Goal: Task Accomplishment & Management: Manage account settings

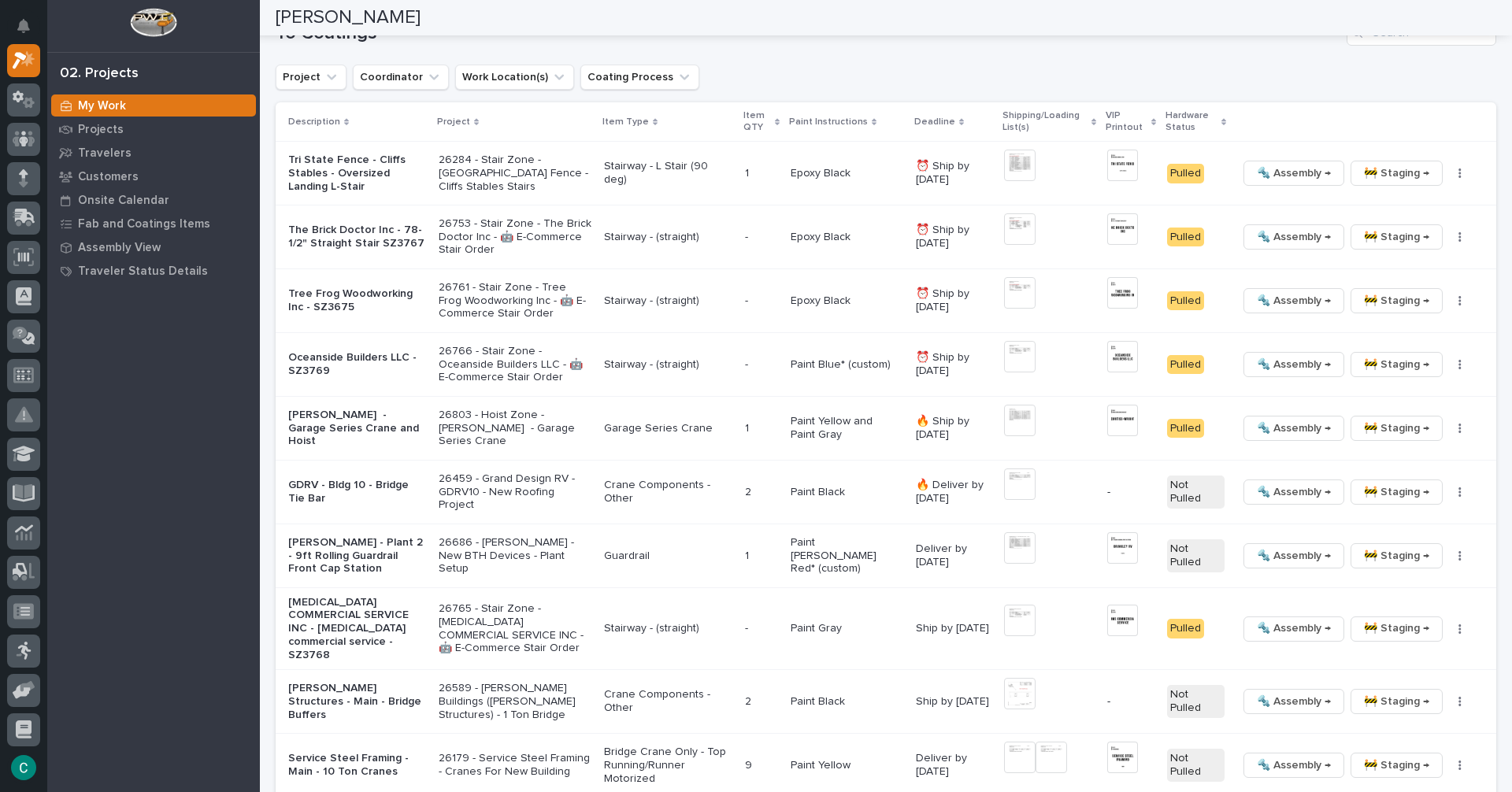
scroll to position [1338, 0]
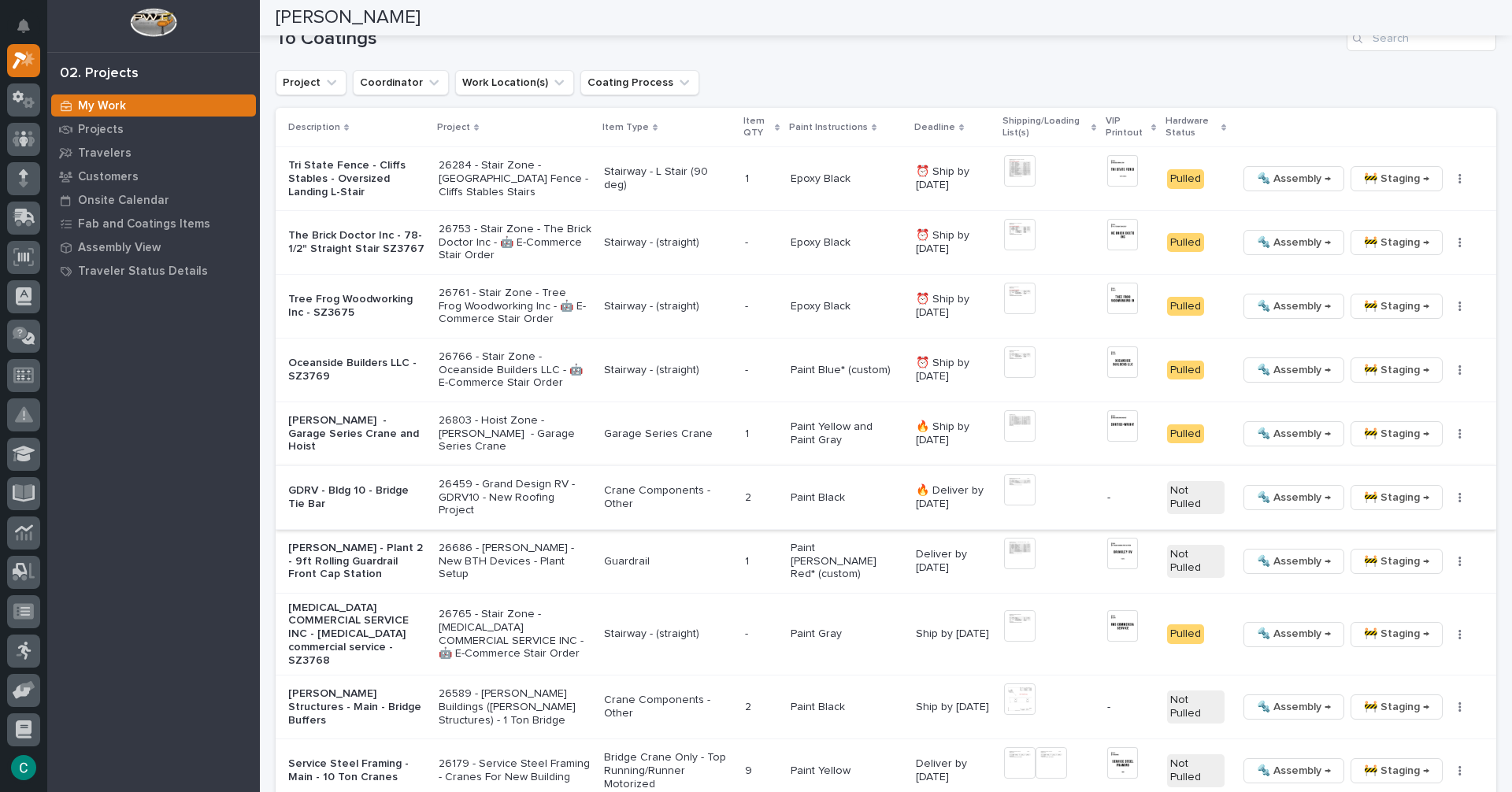
click at [1013, 483] on img at bounding box center [1020, 489] width 32 height 32
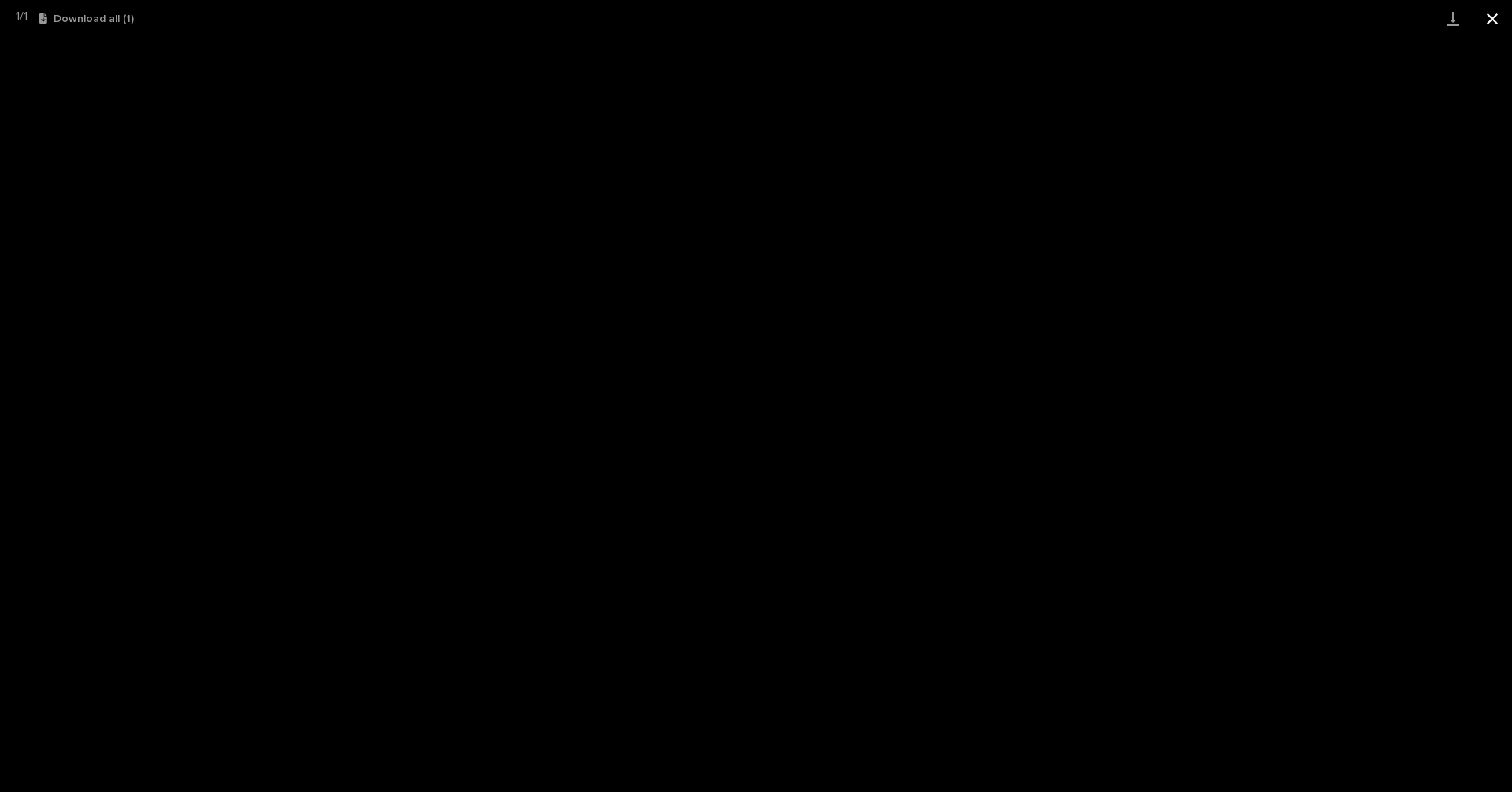
click at [1499, 18] on button "Close gallery" at bounding box center [1492, 19] width 39 height 37
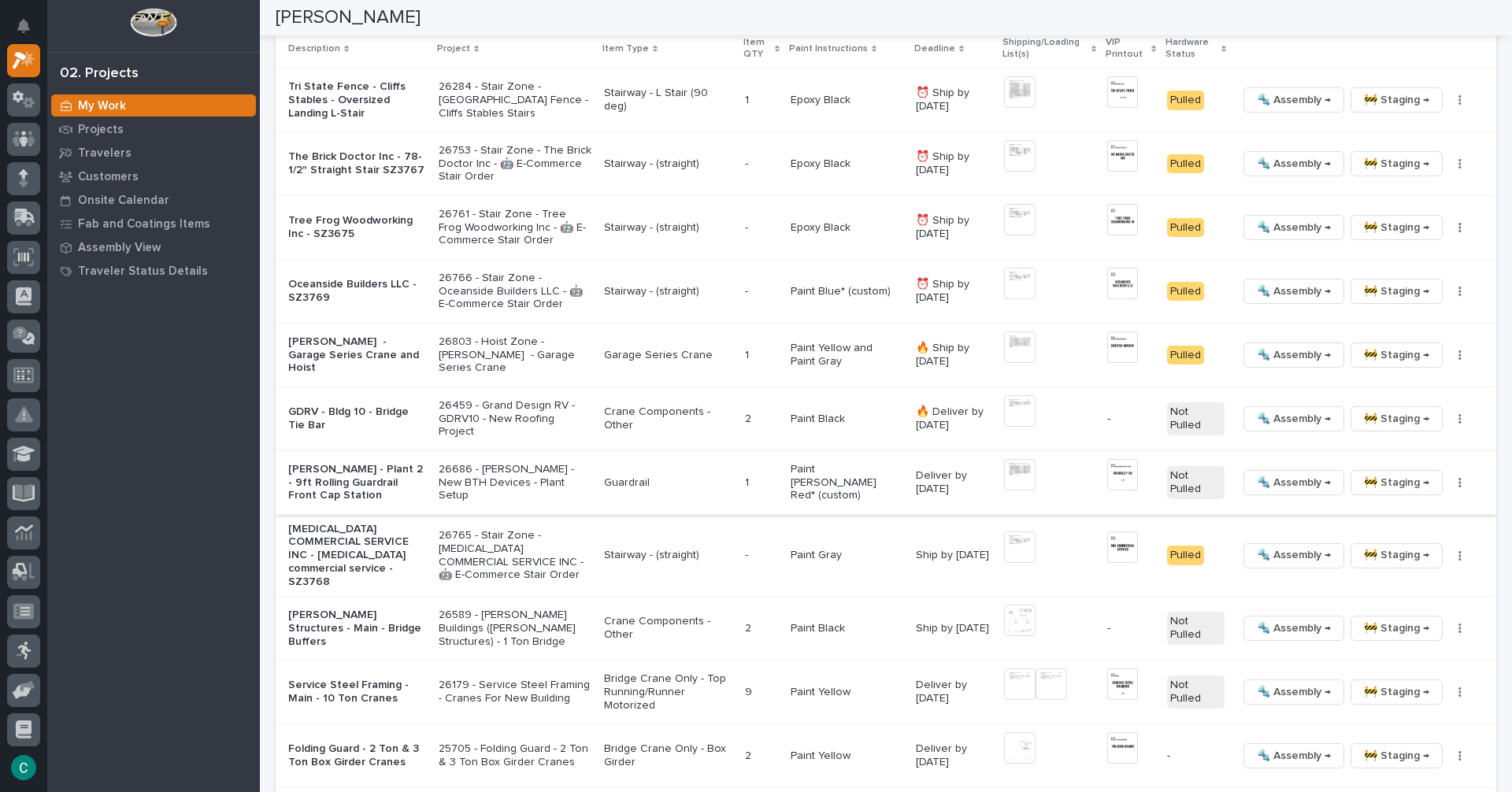
scroll to position [1496, 0]
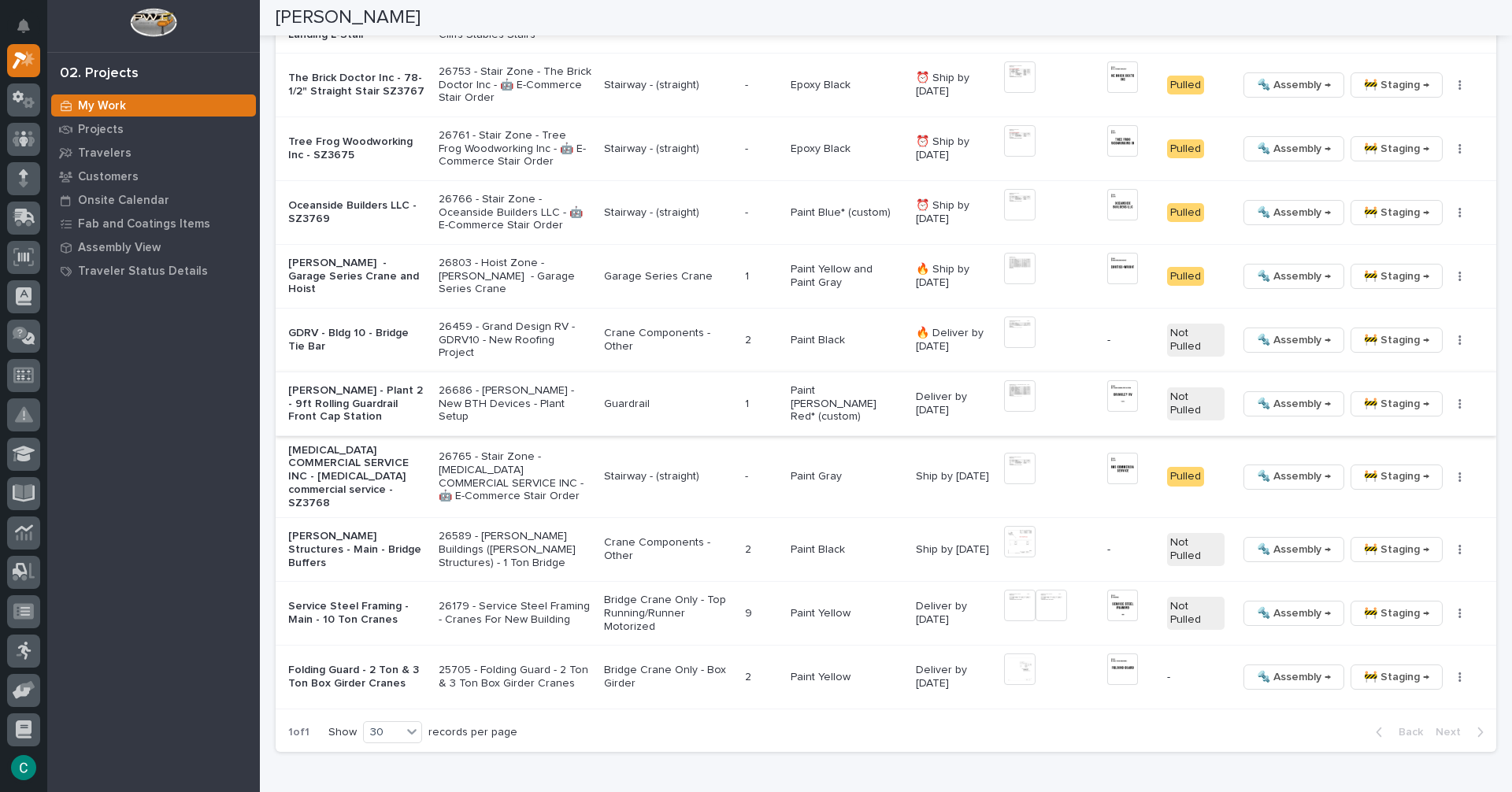
click at [1294, 394] on span "🔩 Assembly →" at bounding box center [1293, 403] width 74 height 19
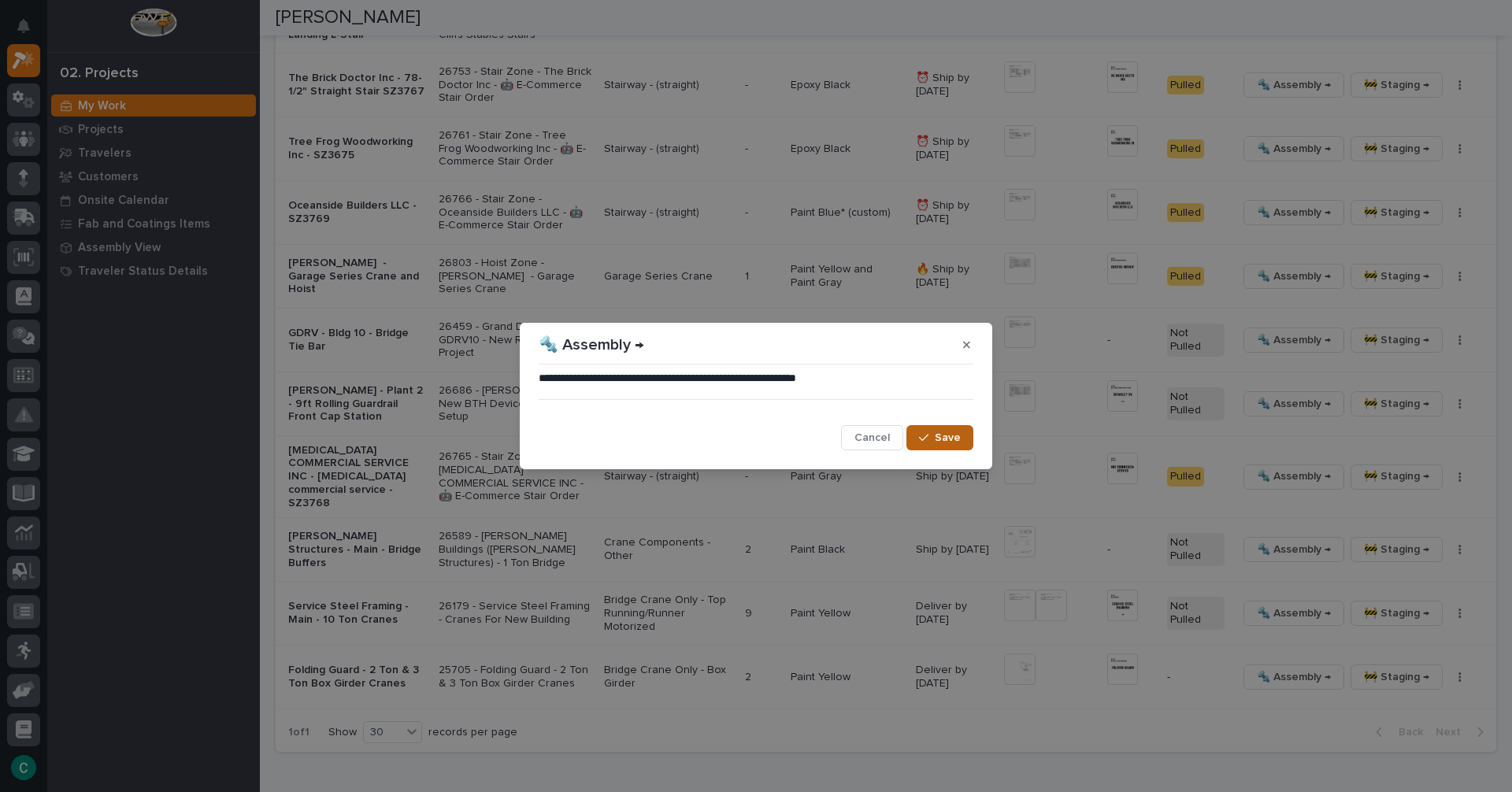
click at [928, 442] on icon "button" at bounding box center [924, 438] width 9 height 11
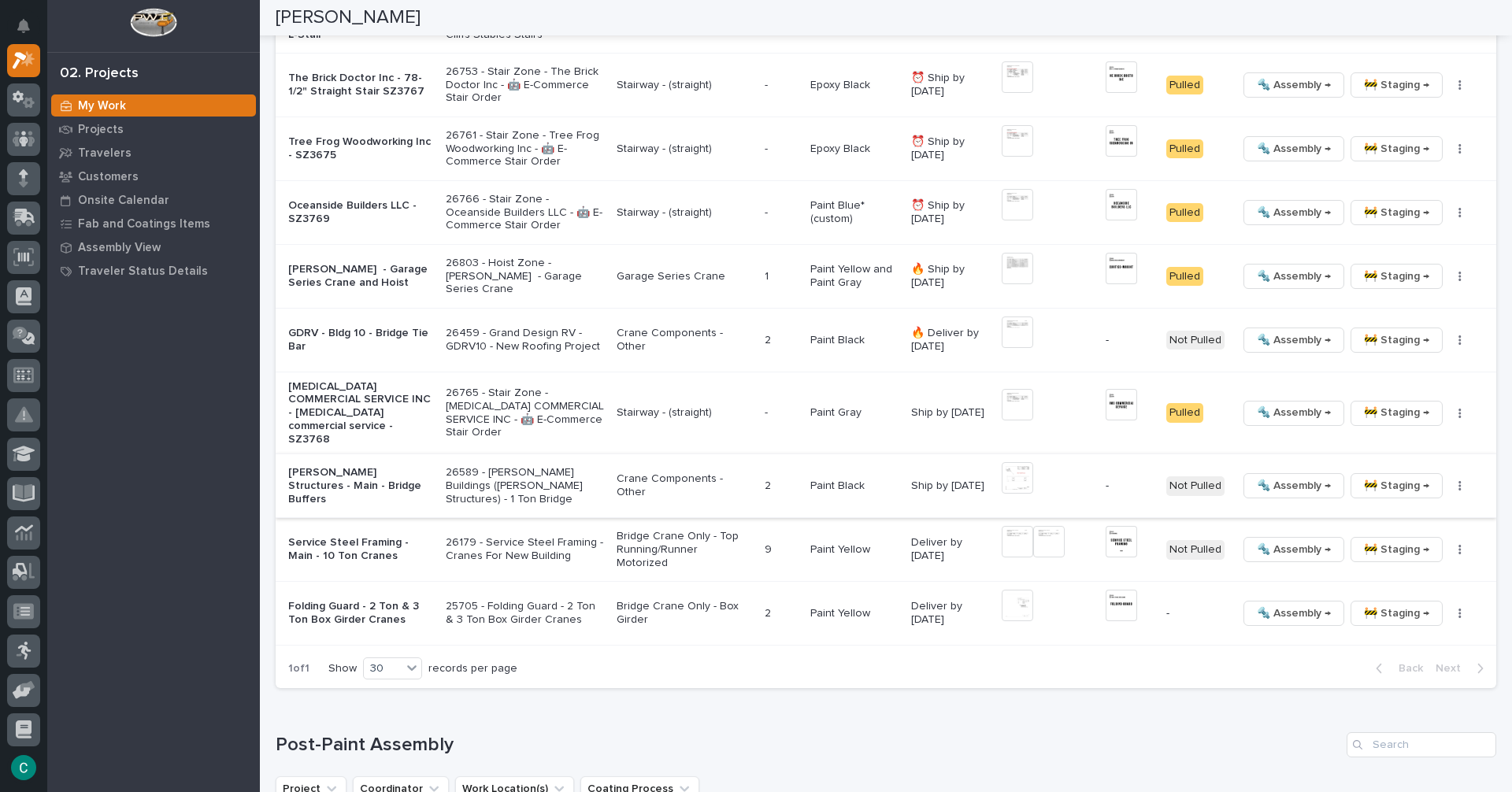
scroll to position [1517, 0]
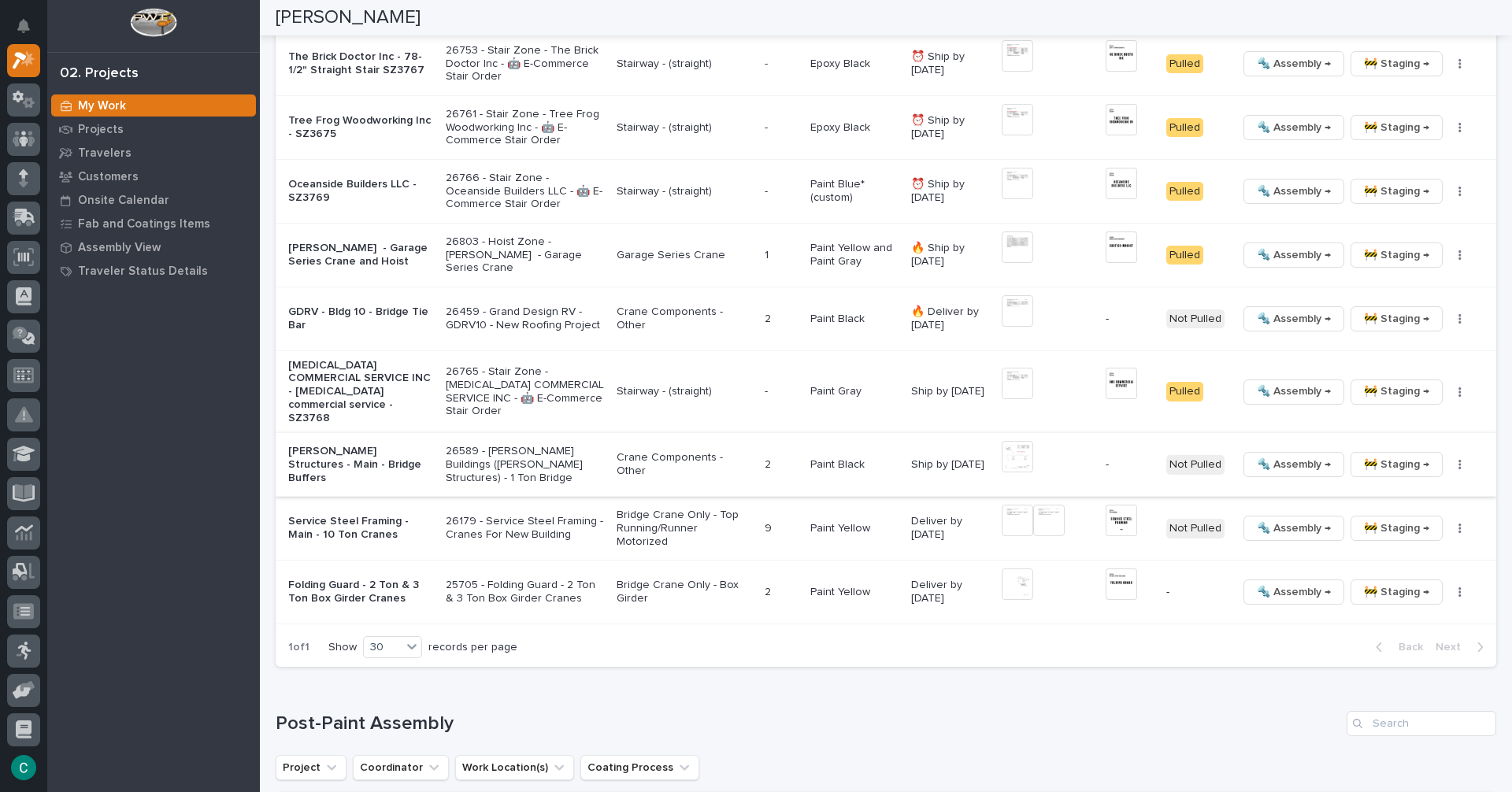
click at [1460, 460] on icon "button" at bounding box center [1461, 464] width 3 height 9
click at [1412, 519] on span "Generate VIP" at bounding box center [1391, 529] width 67 height 19
click at [1085, 647] on div "Loading... Saving… To Coatings Project Coordinator Work Location(s) Coating Pro…" at bounding box center [886, 248] width 1221 height 864
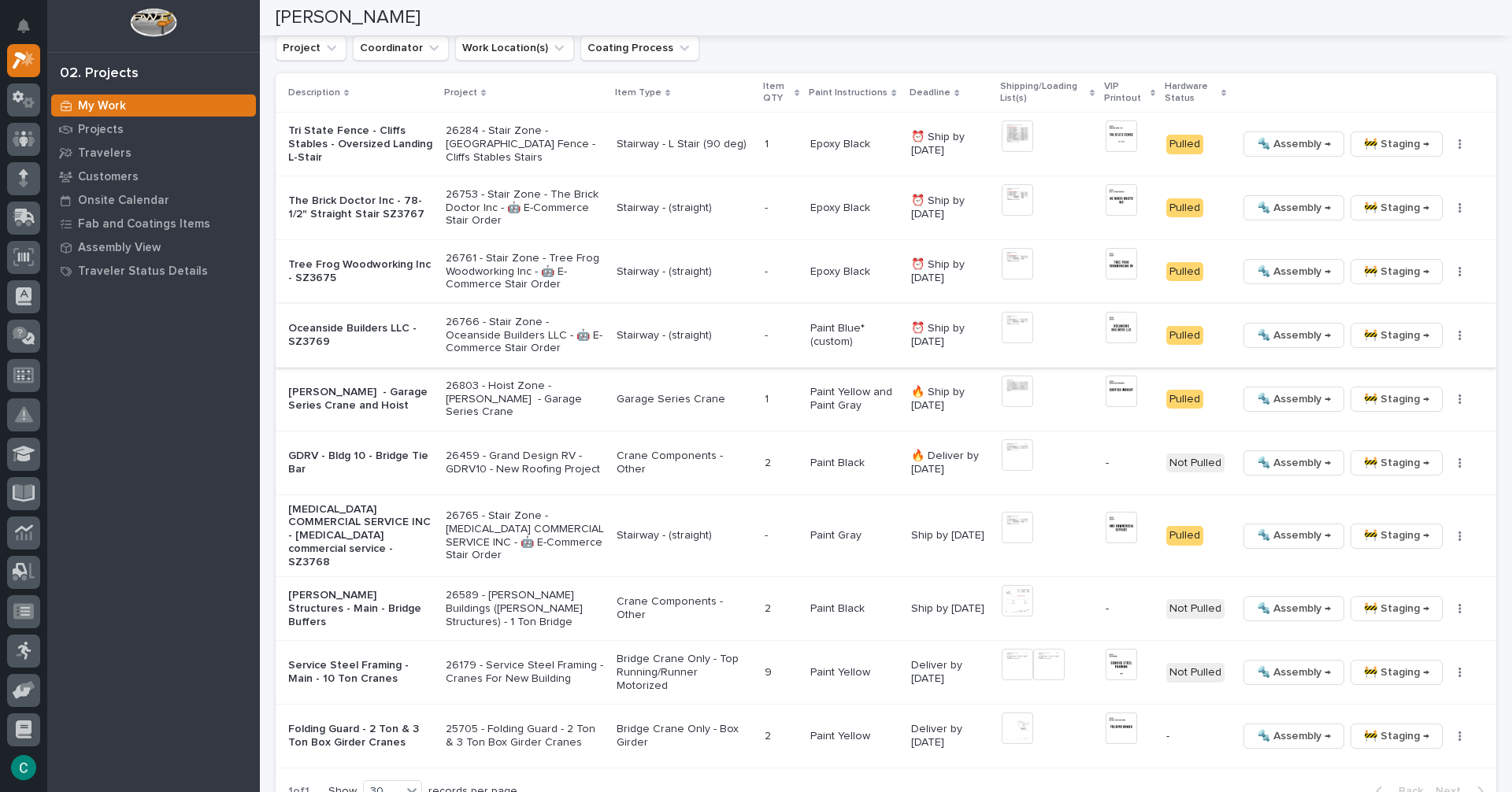
scroll to position [1360, 0]
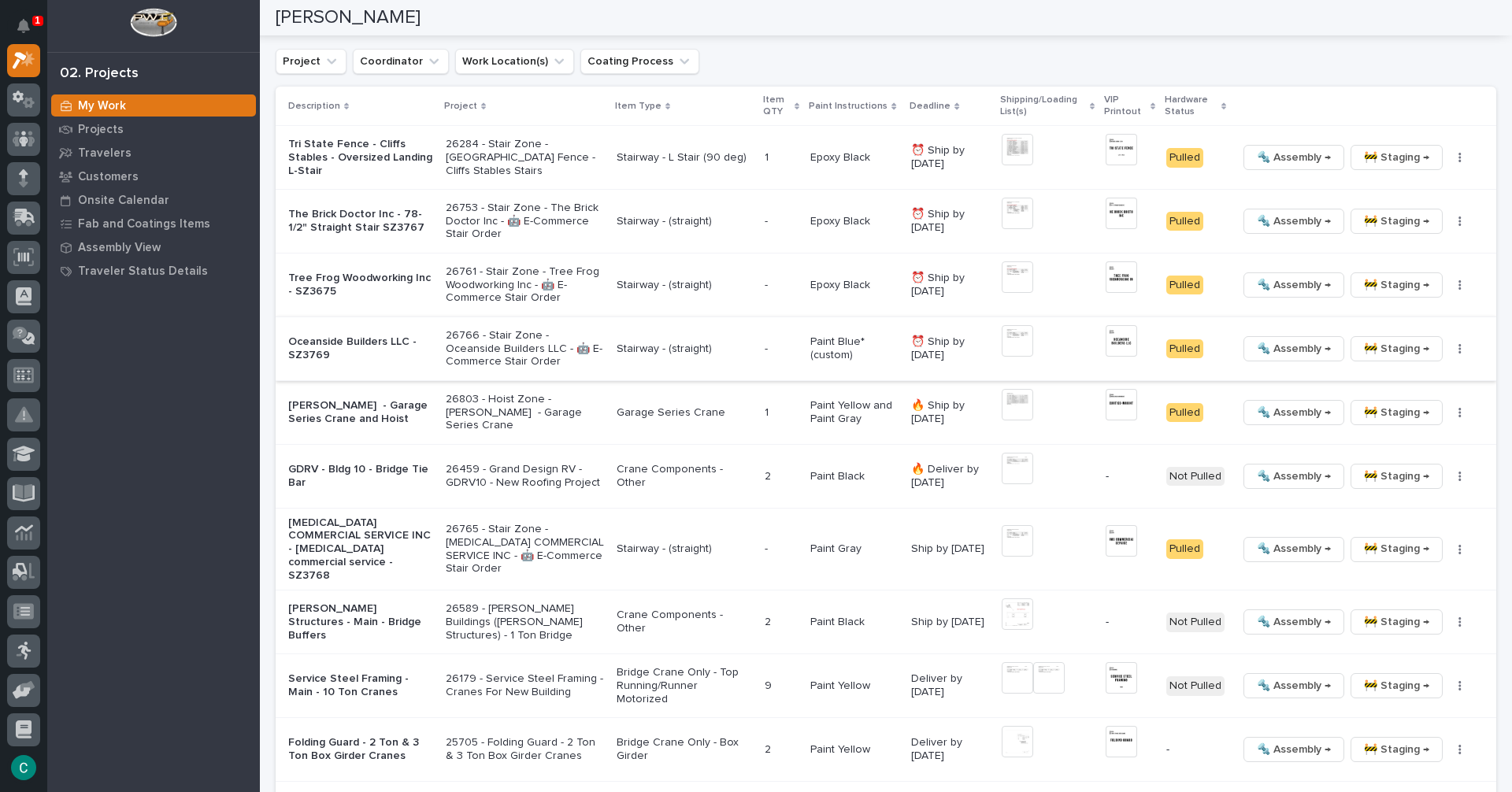
click at [1387, 339] on span "🚧 Staging →" at bounding box center [1397, 348] width 65 height 19
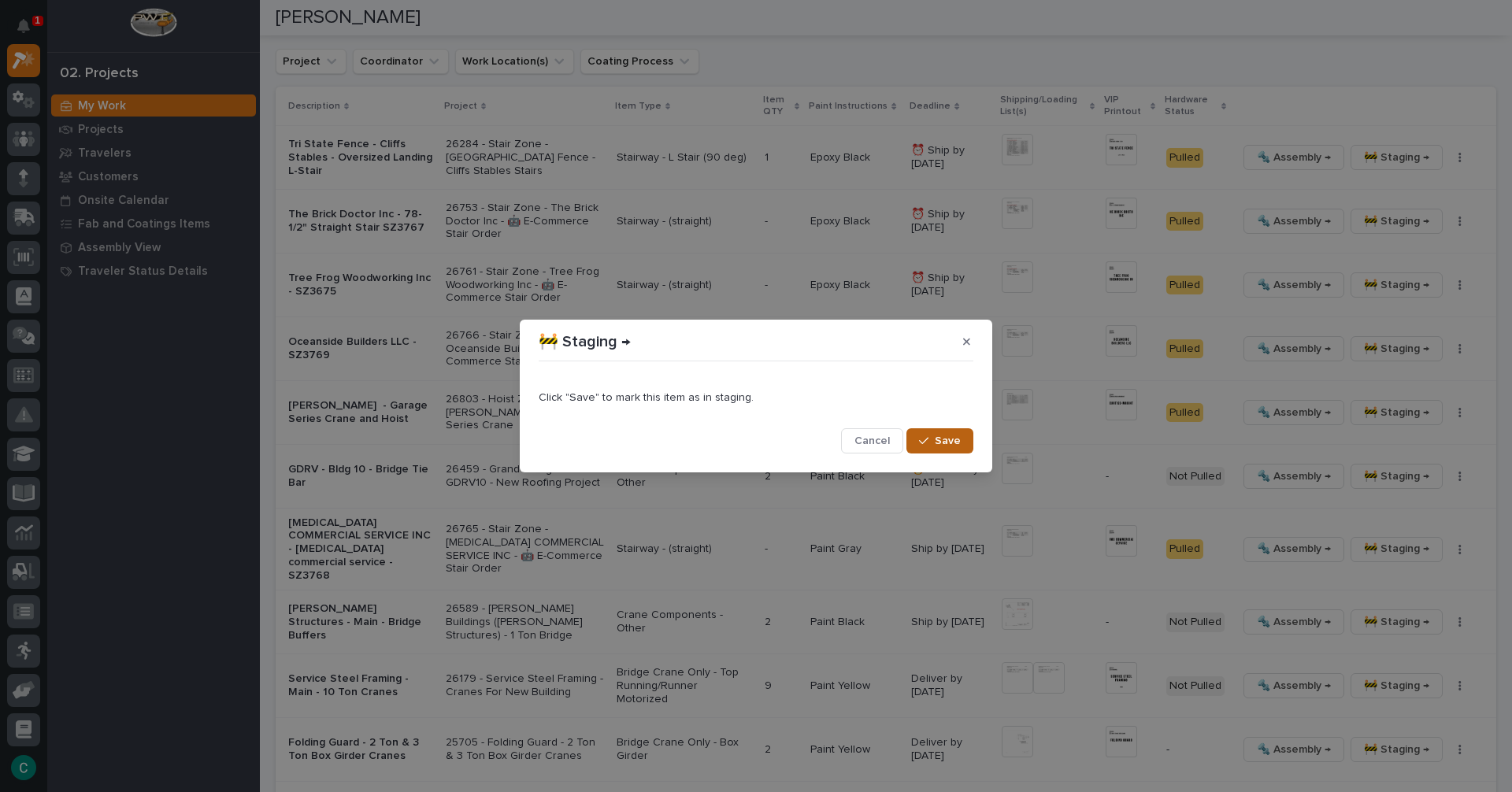
click at [942, 448] on button "Save" at bounding box center [940, 441] width 67 height 25
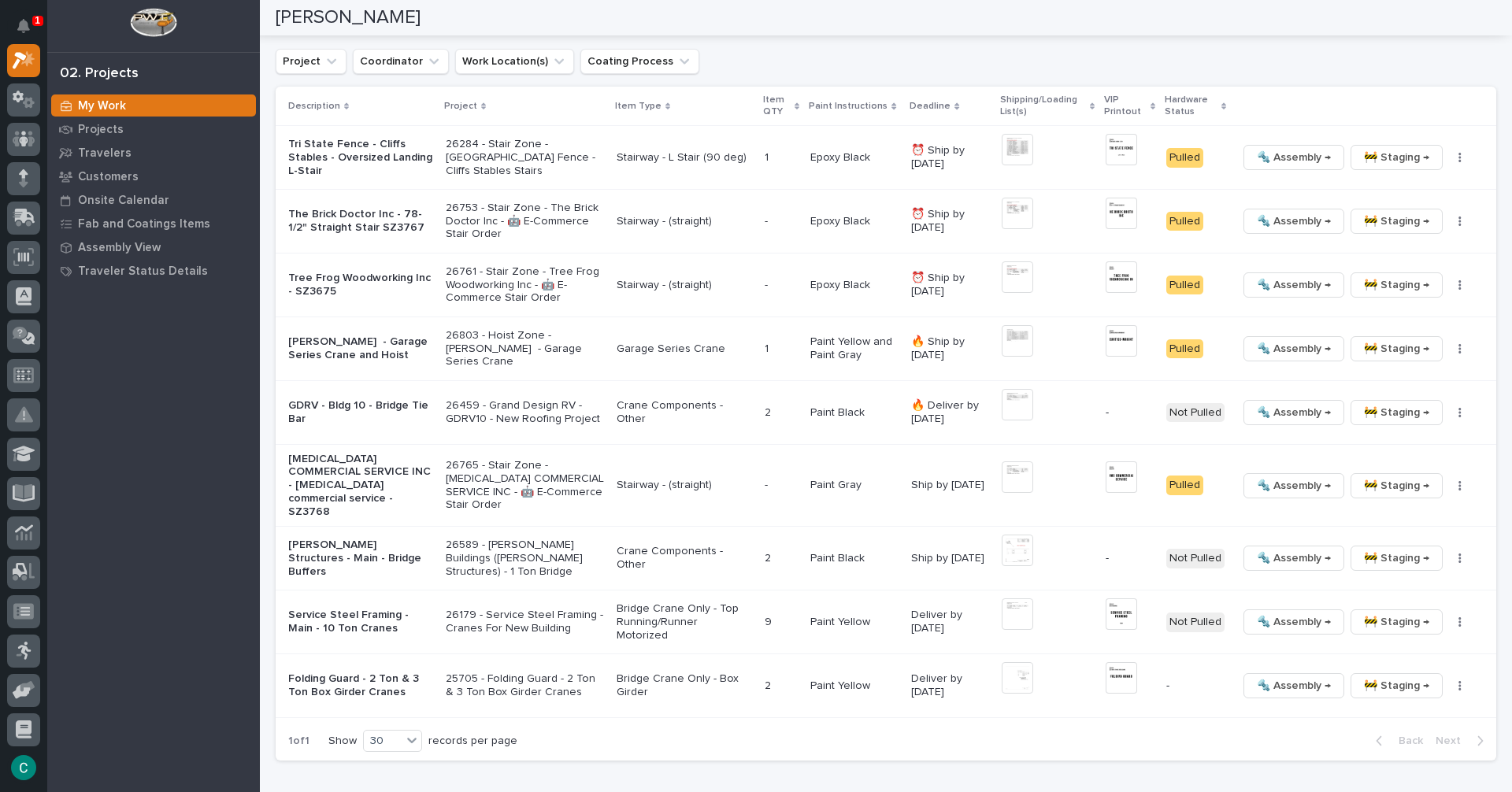
scroll to position [1328, 0]
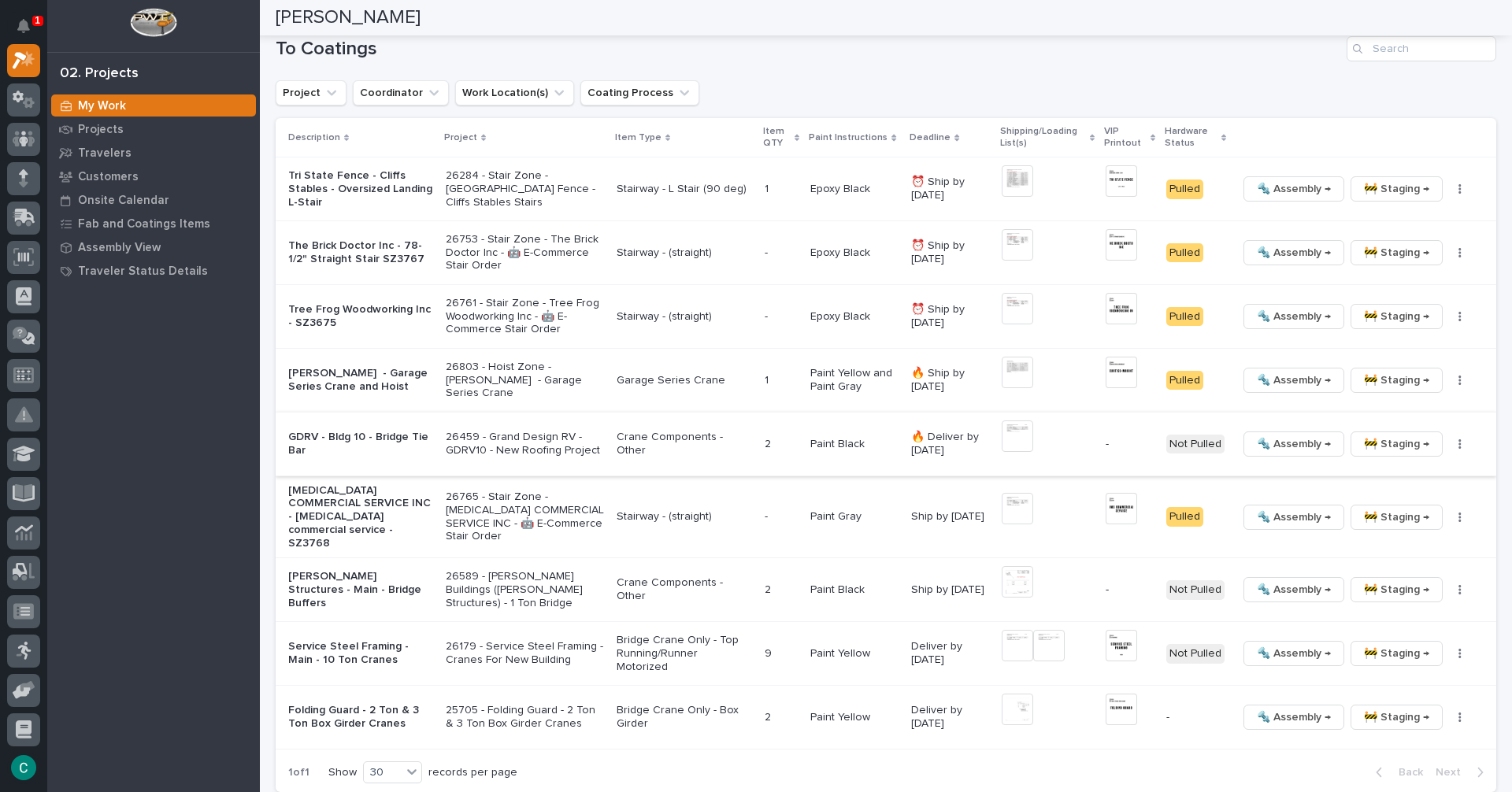
click at [1450, 439] on button "button" at bounding box center [1461, 445] width 22 height 11
click at [1380, 521] on span "Generate VIP" at bounding box center [1391, 526] width 67 height 19
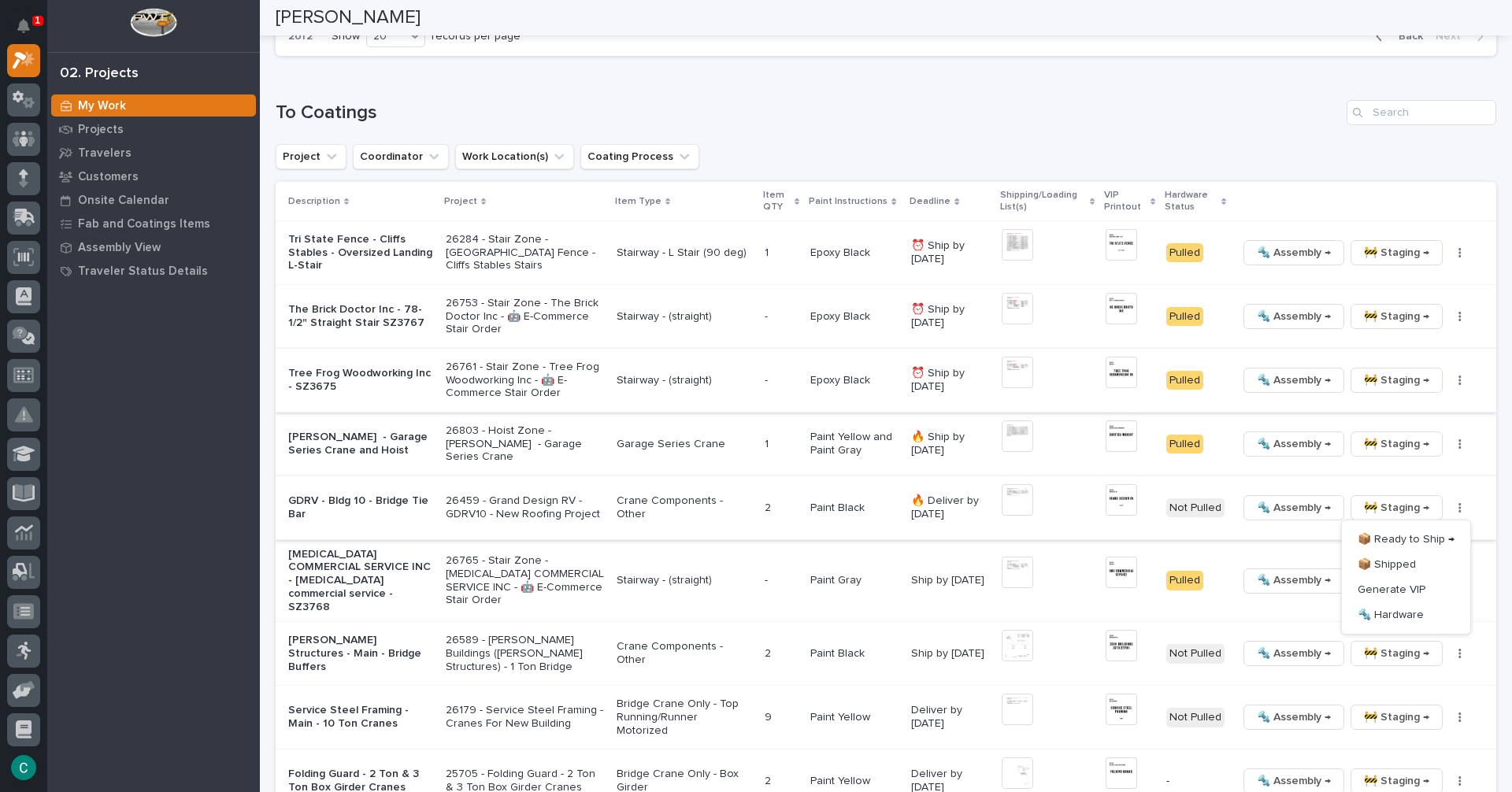
scroll to position [1360, 0]
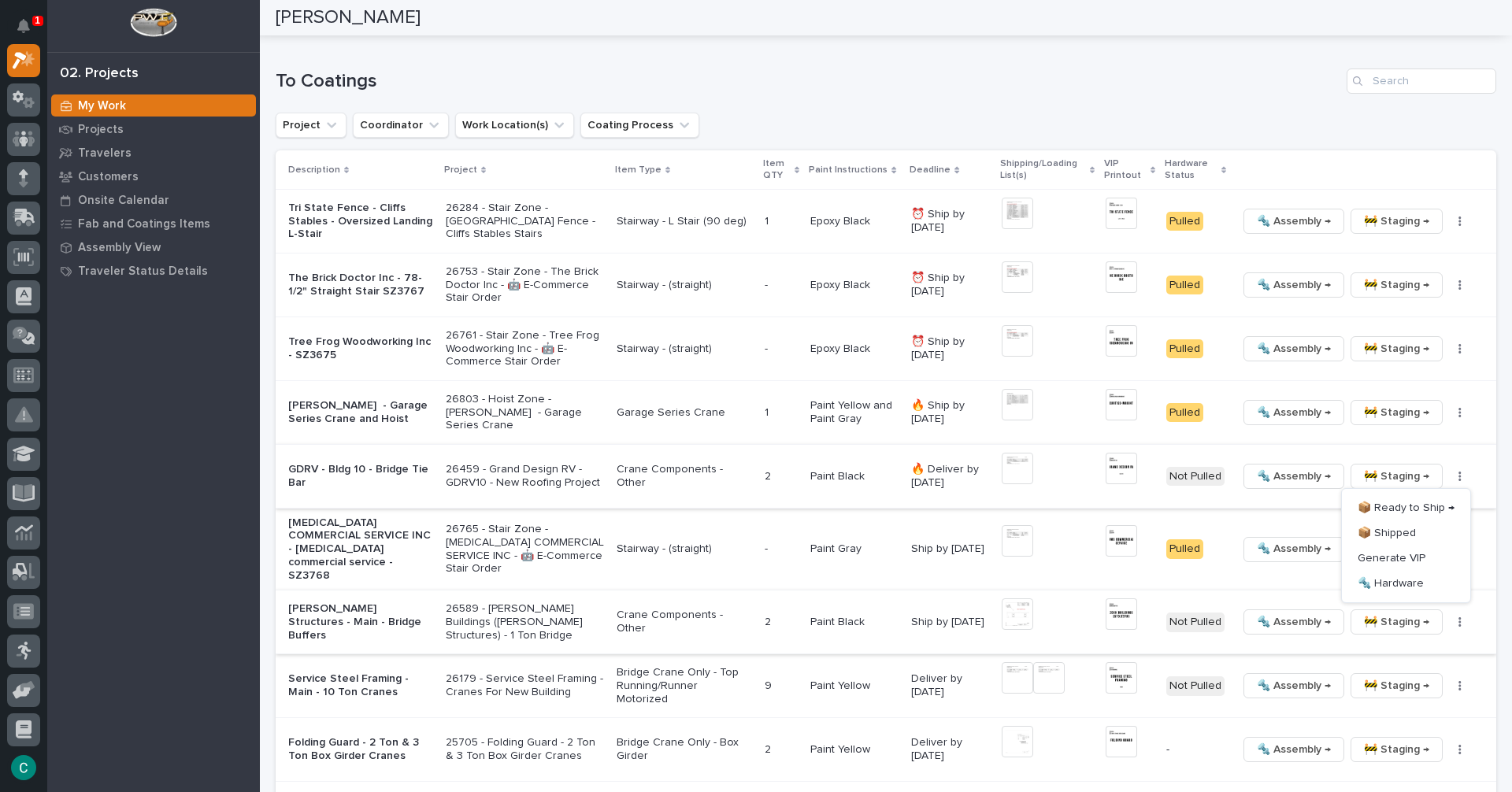
click at [1110, 599] on img at bounding box center [1121, 615] width 32 height 32
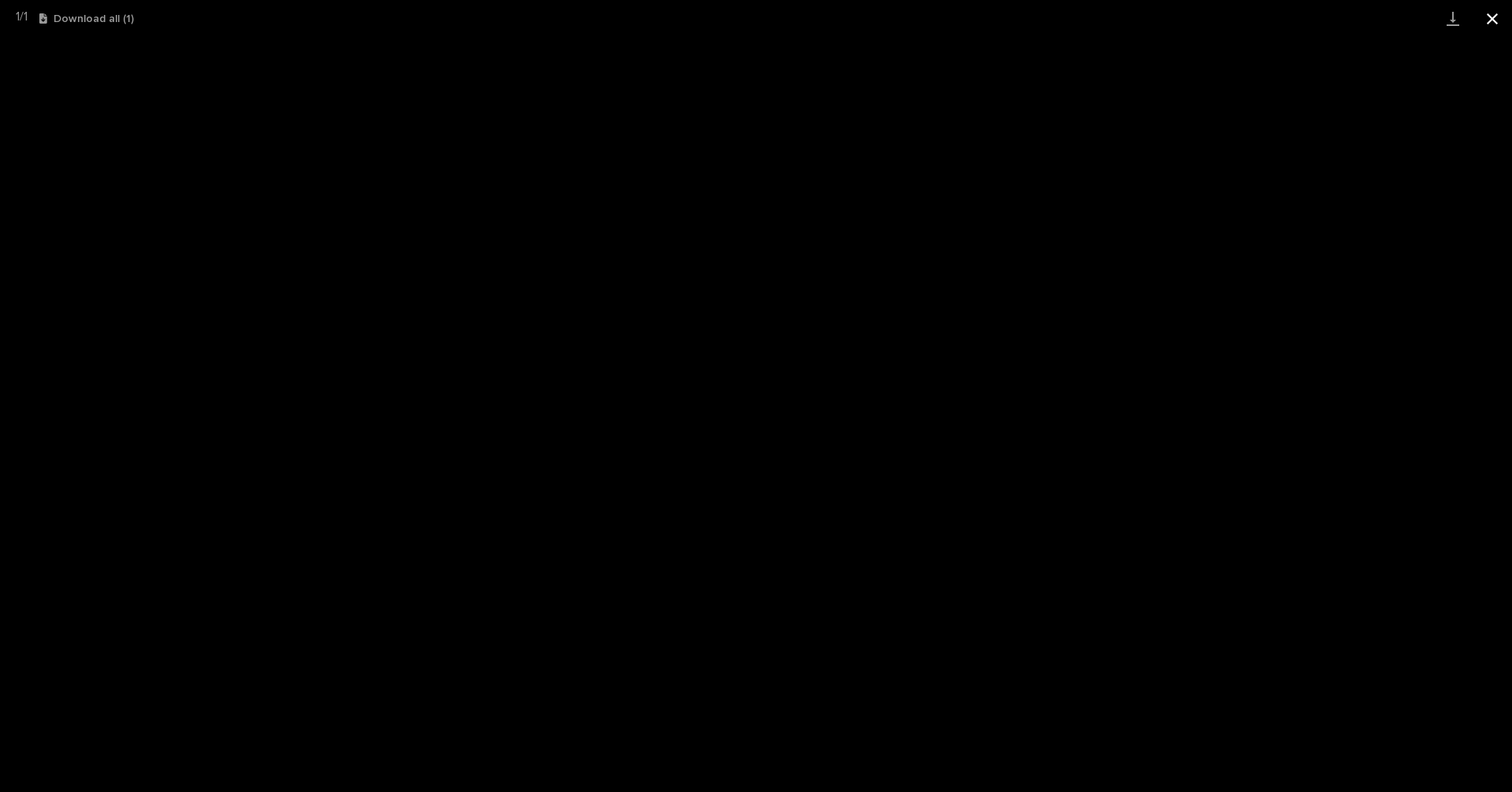
click at [1491, 14] on button "Close gallery" at bounding box center [1492, 19] width 39 height 37
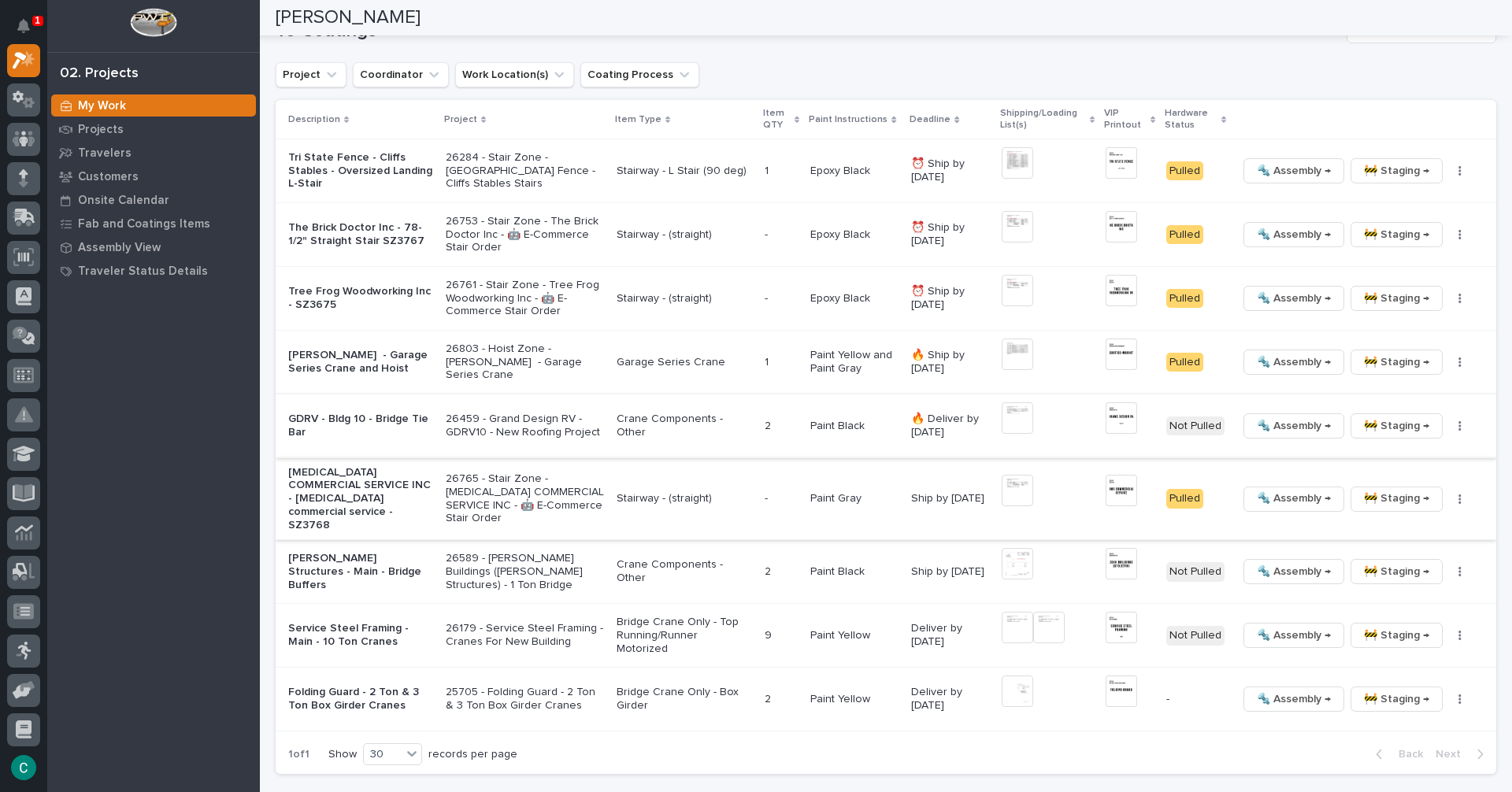
scroll to position [1438, 0]
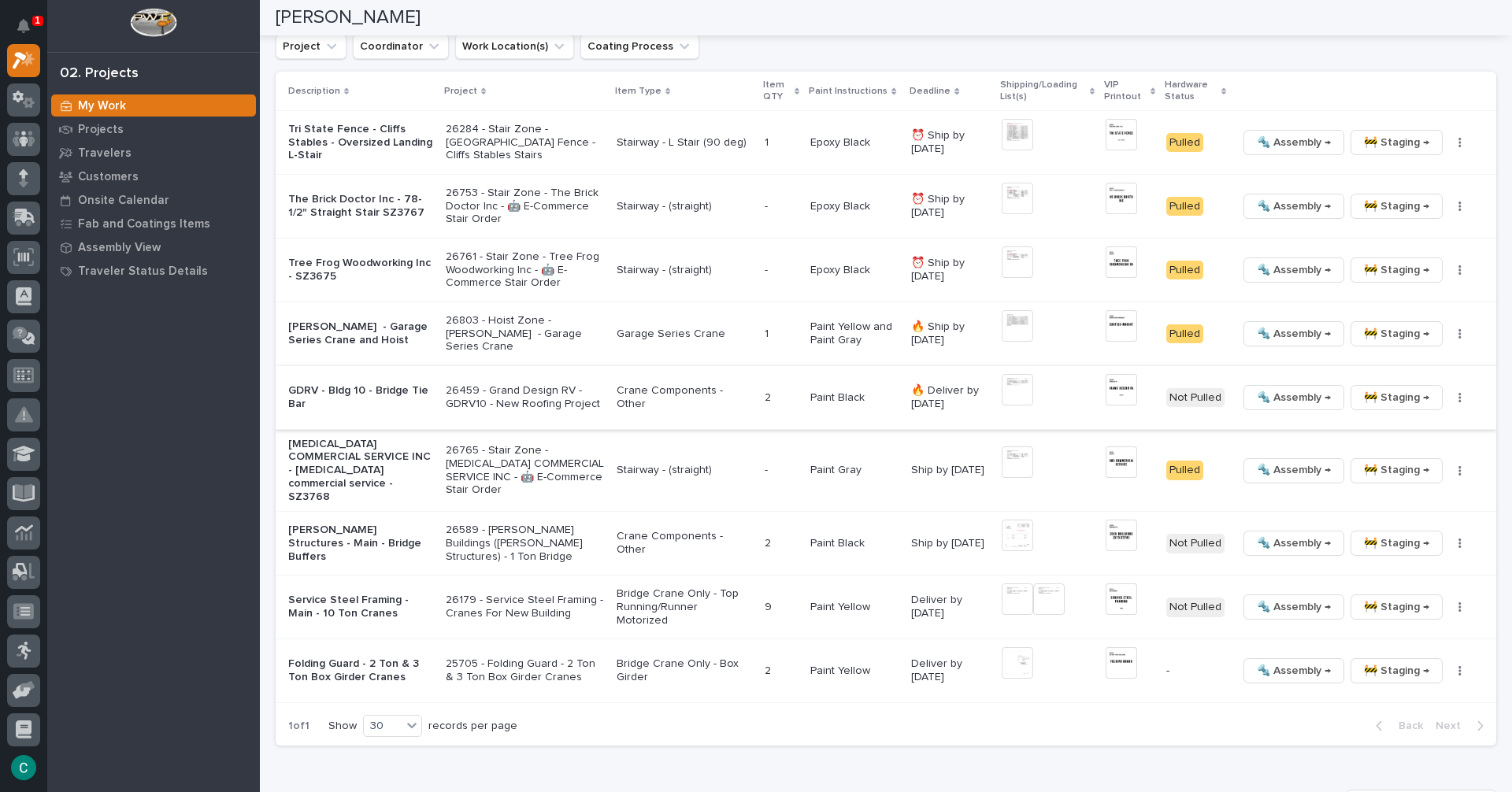
click at [1011, 379] on img at bounding box center [1018, 389] width 32 height 32
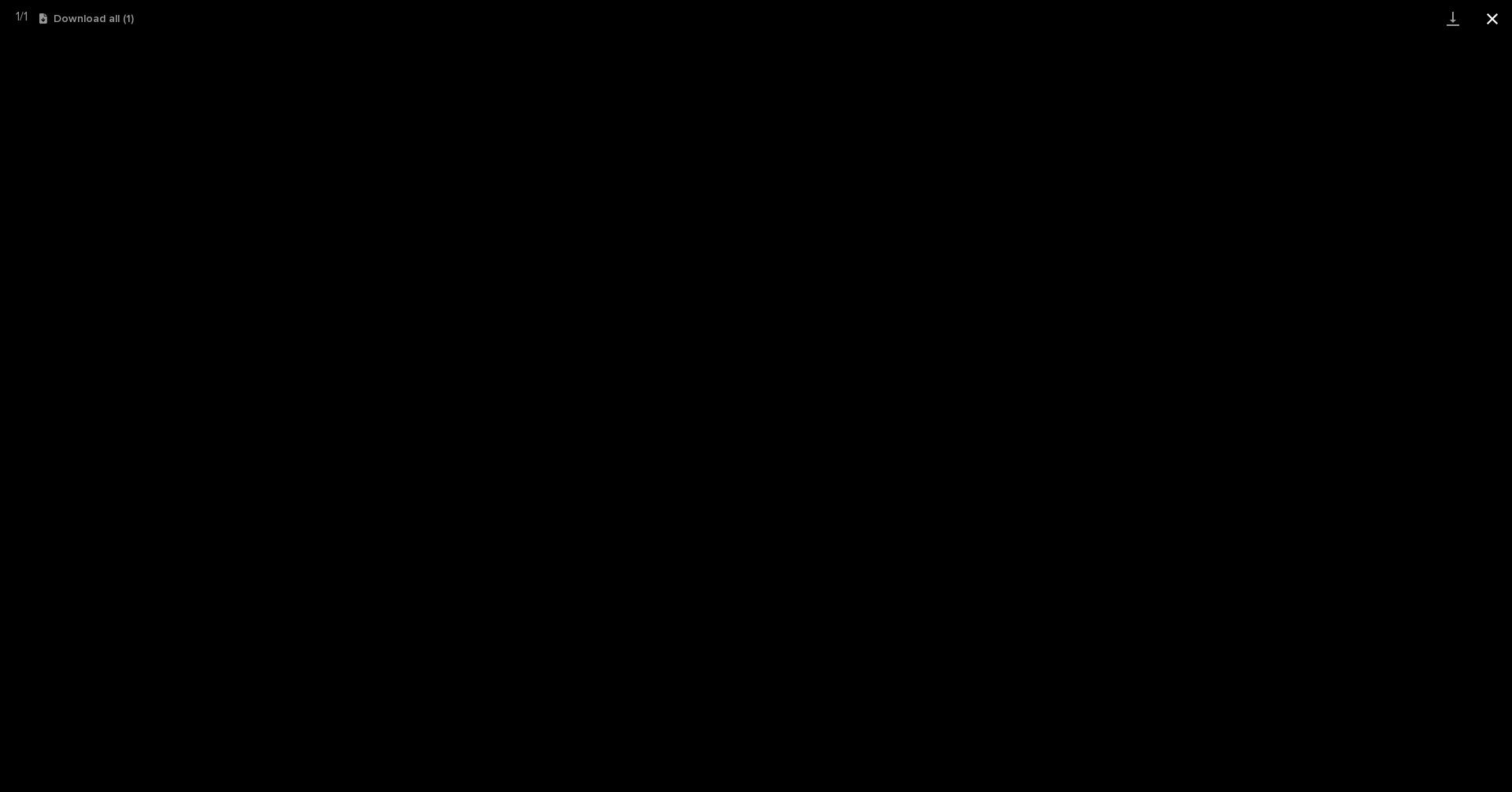
click at [1487, 16] on button "Close gallery" at bounding box center [1492, 19] width 39 height 37
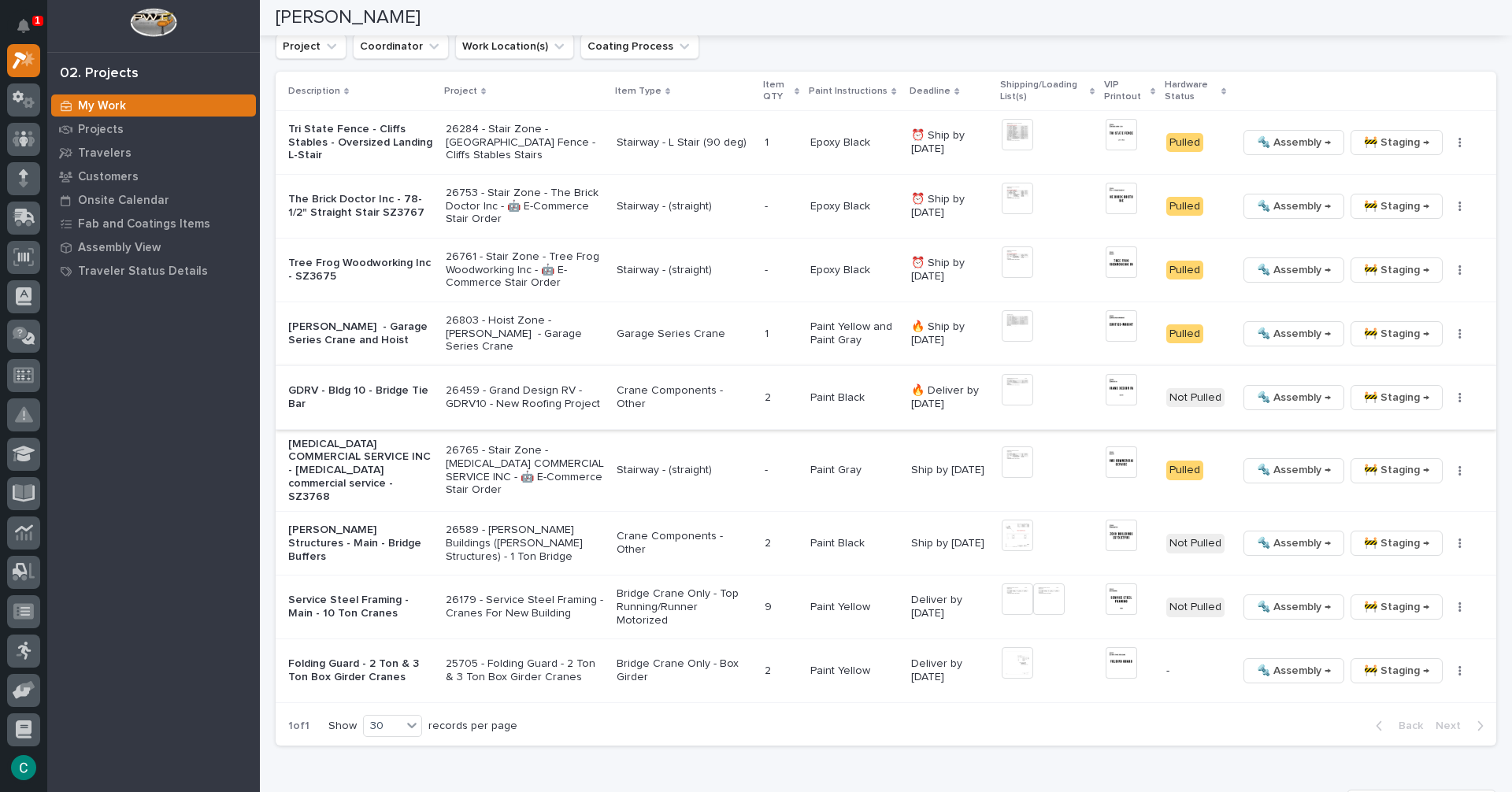
click at [1113, 375] on img at bounding box center [1121, 389] width 32 height 32
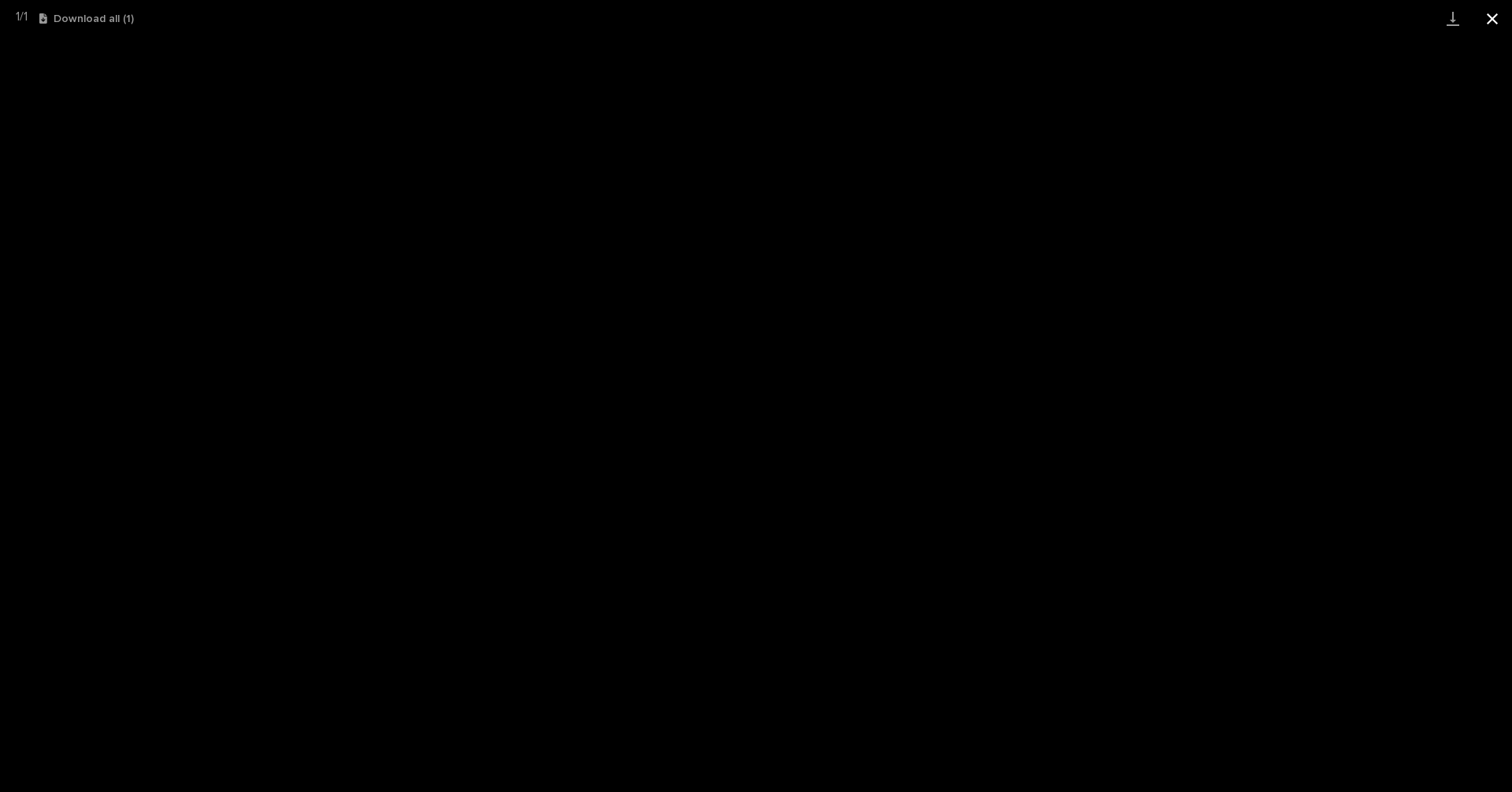
click at [1494, 21] on button "Close gallery" at bounding box center [1492, 19] width 39 height 37
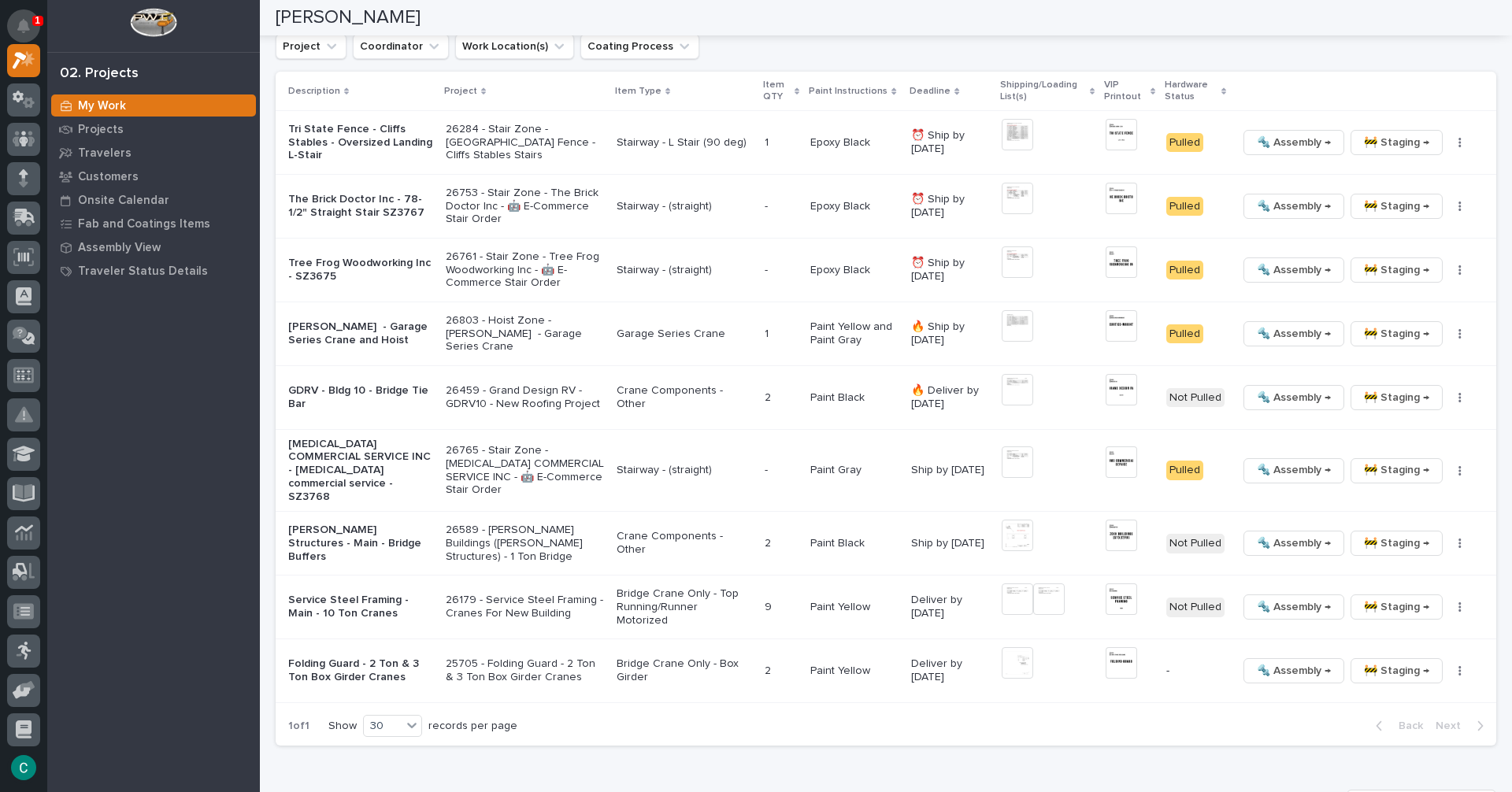
click at [21, 18] on button "Notifications" at bounding box center [23, 25] width 33 height 33
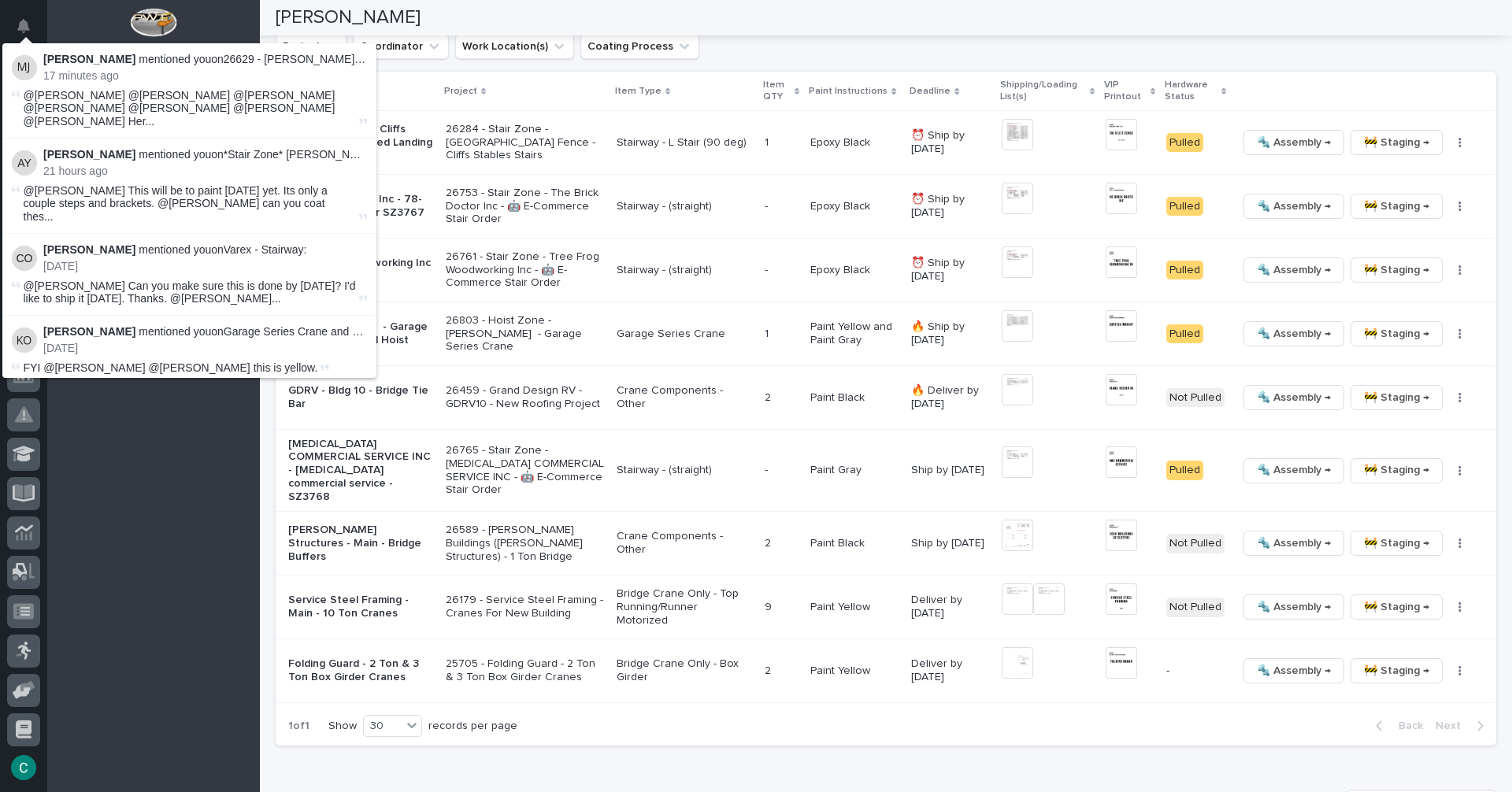
click at [160, 71] on p "17 minutes ago" at bounding box center [205, 76] width 323 height 13
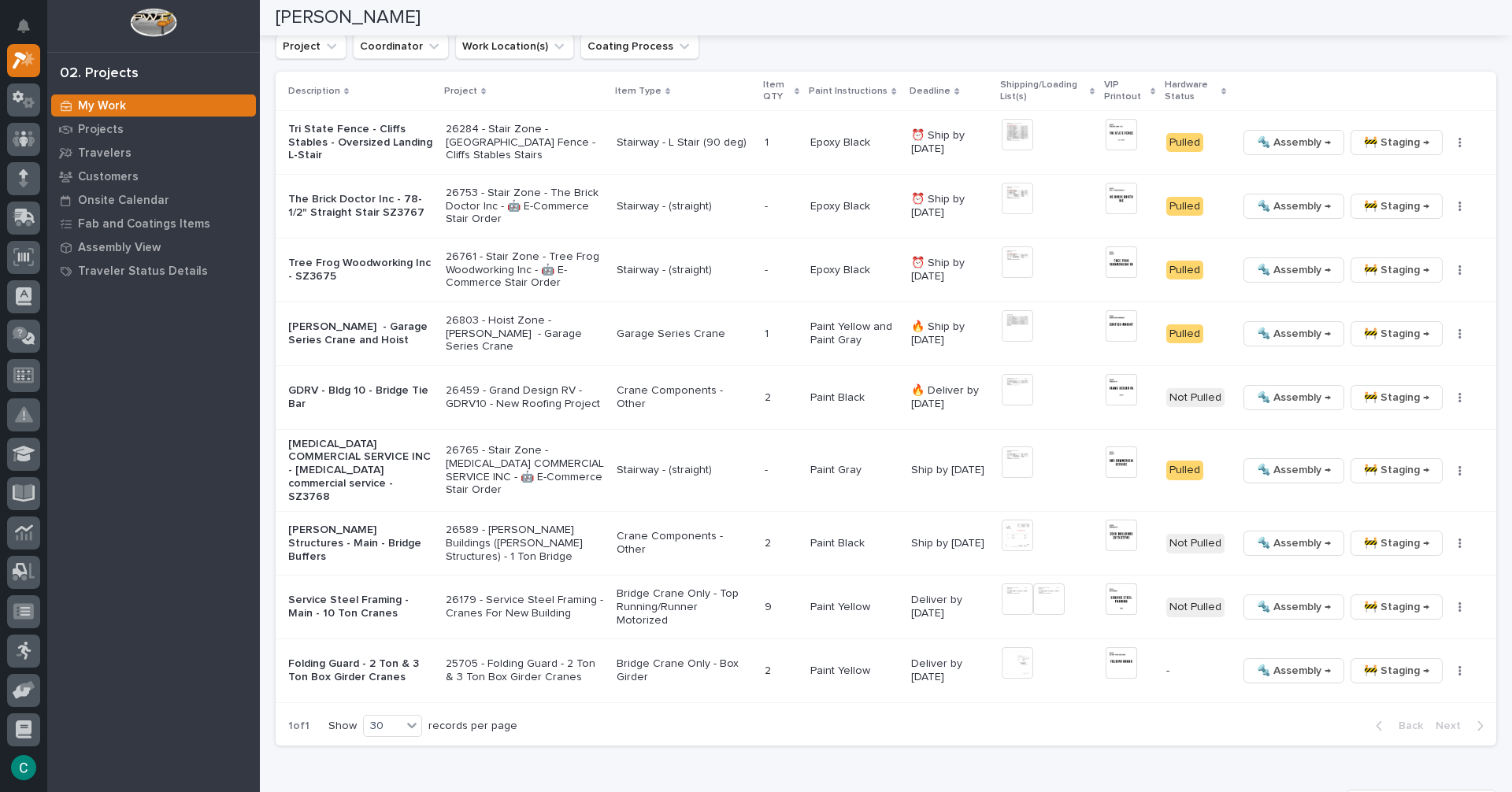
drag, startPoint x: 157, startPoint y: 514, endPoint x: 246, endPoint y: 704, distance: 209.8
click at [157, 516] on div "My Work Projects Travelers Customers Onsite Calendar Fab and Coatings Items Ass…" at bounding box center [154, 443] width 213 height 699
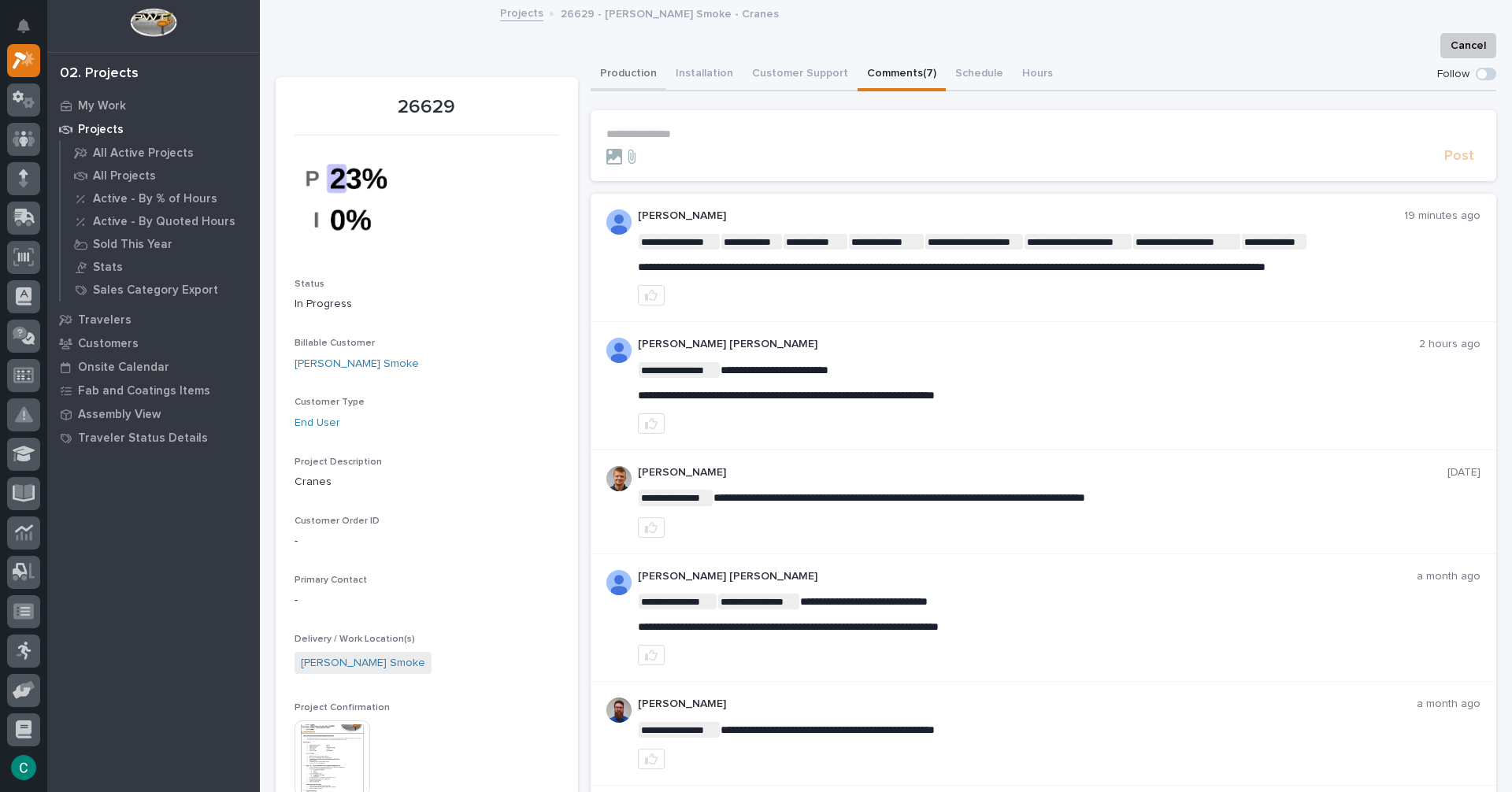
click at [622, 67] on button "Production" at bounding box center [628, 74] width 76 height 33
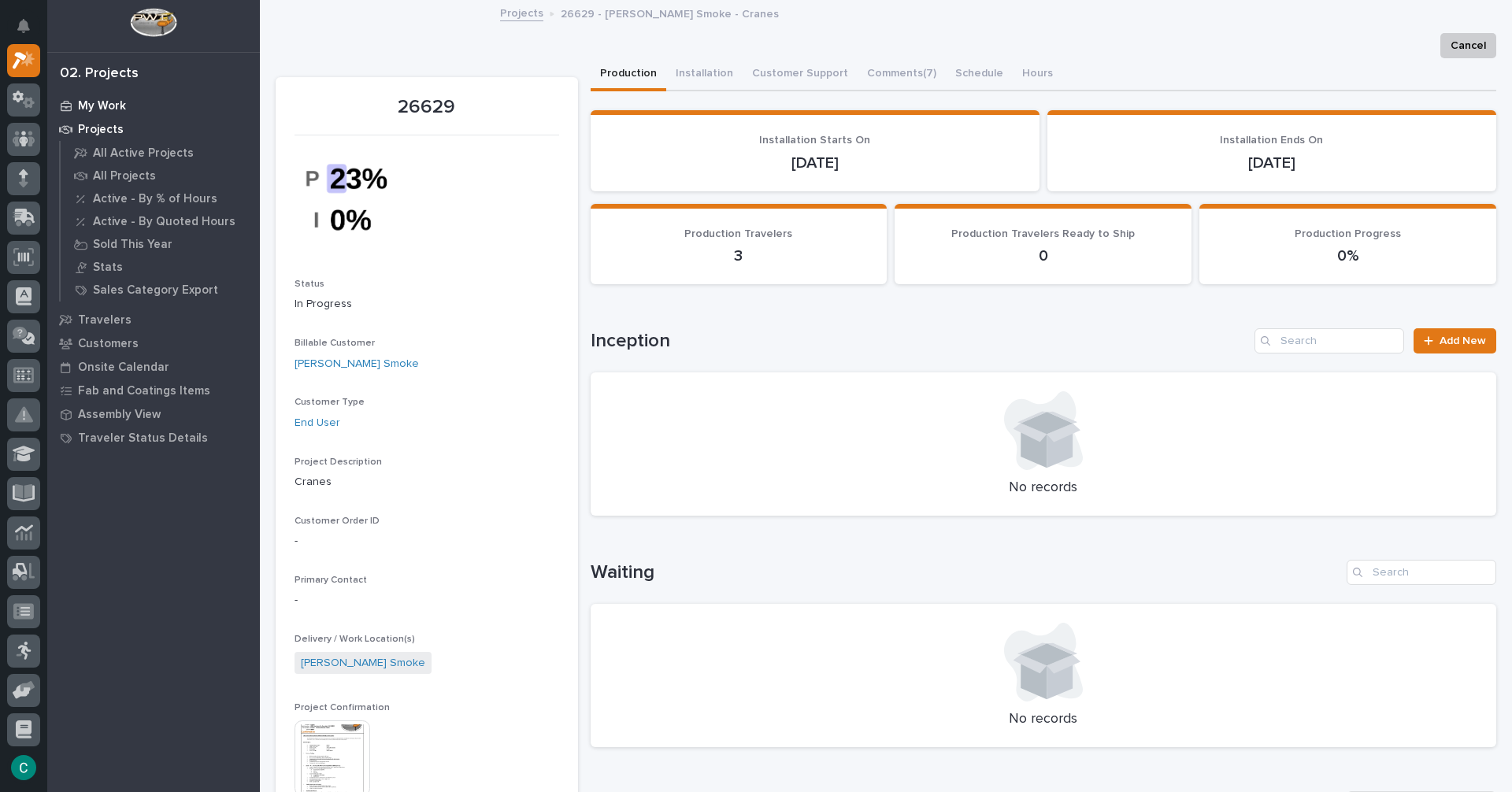
click at [108, 113] on p "My Work" at bounding box center [101, 106] width 48 height 14
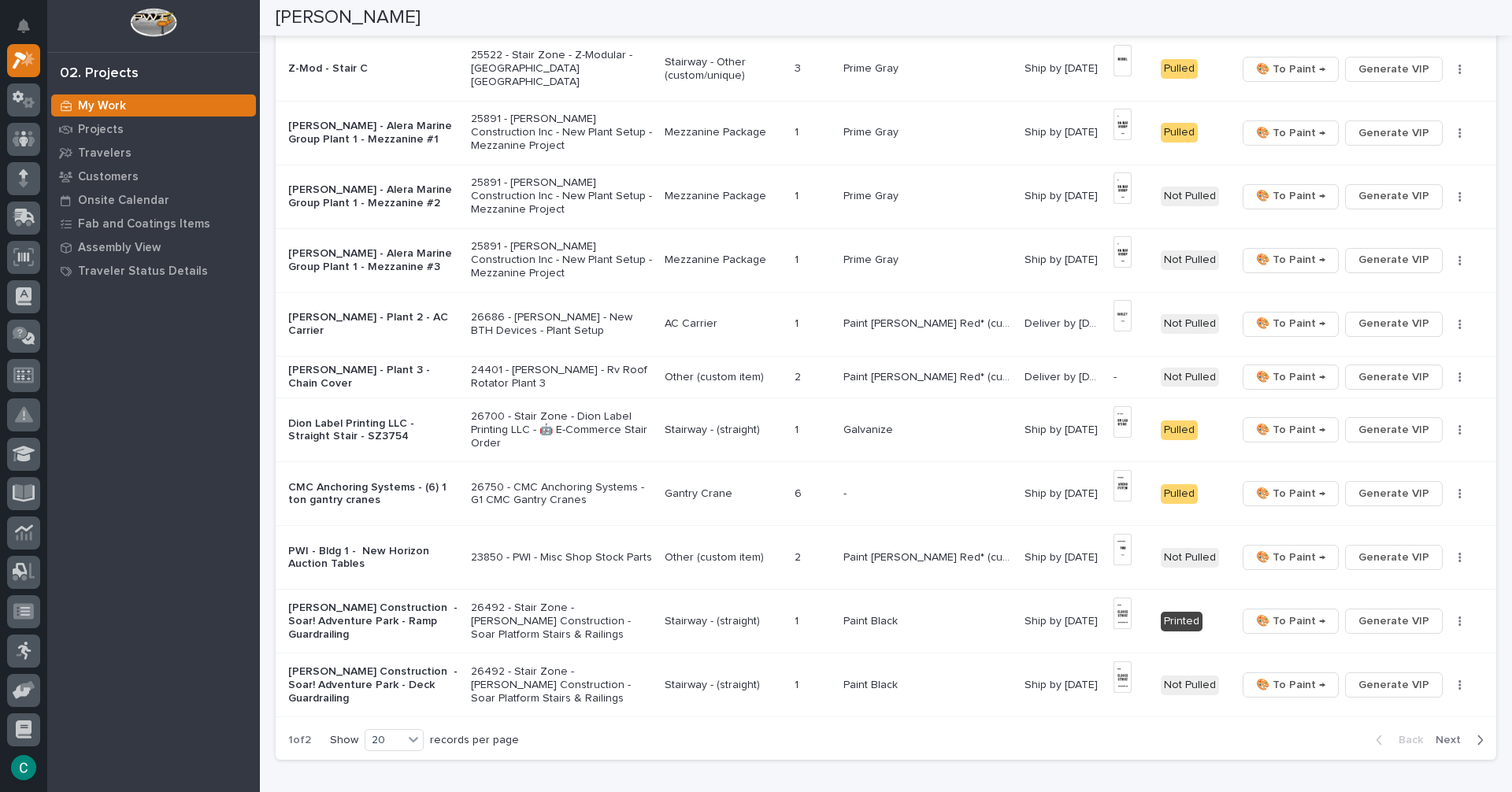
scroll to position [945, 0]
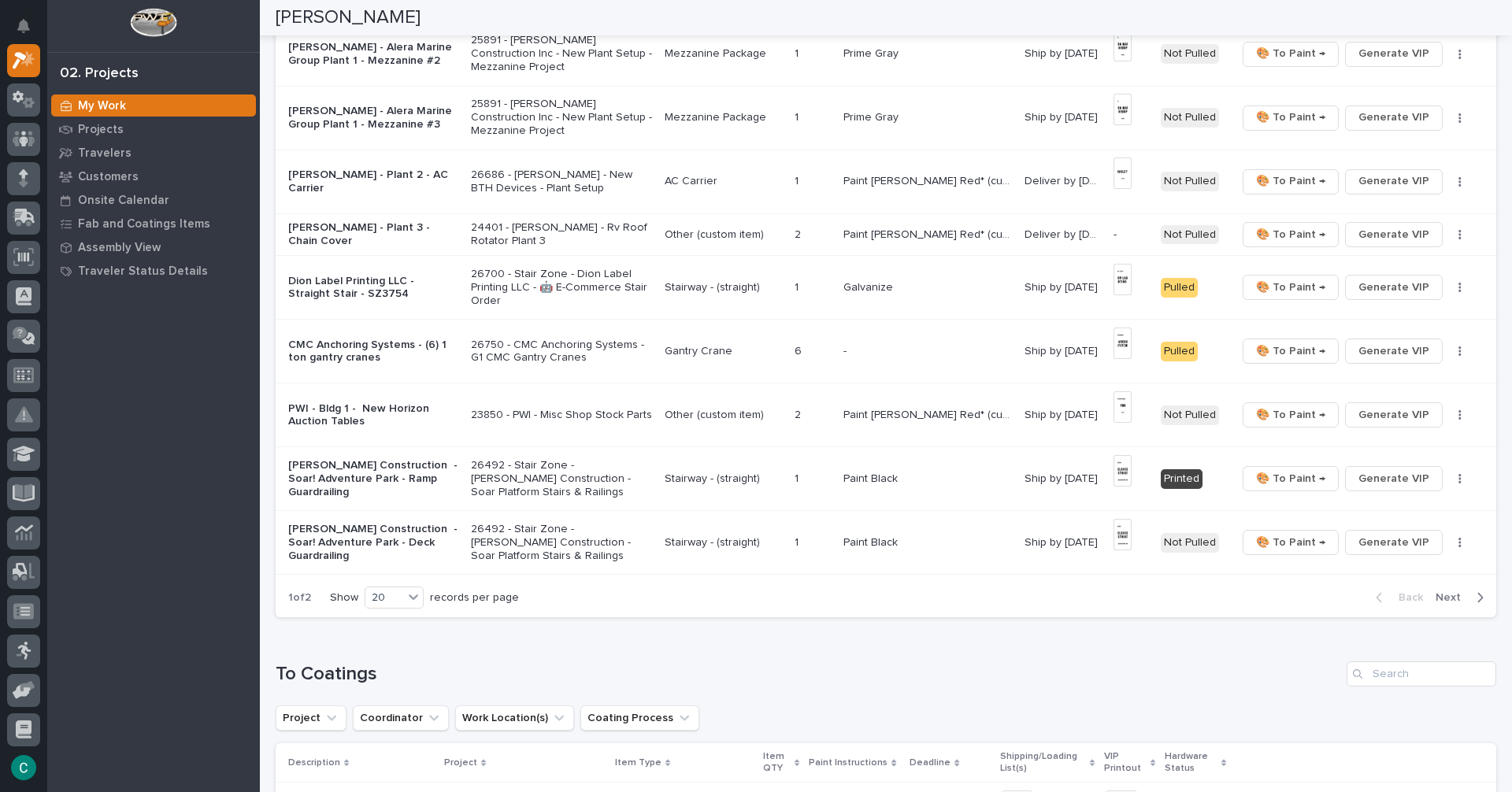
click at [1439, 600] on span "Next" at bounding box center [1453, 597] width 35 height 14
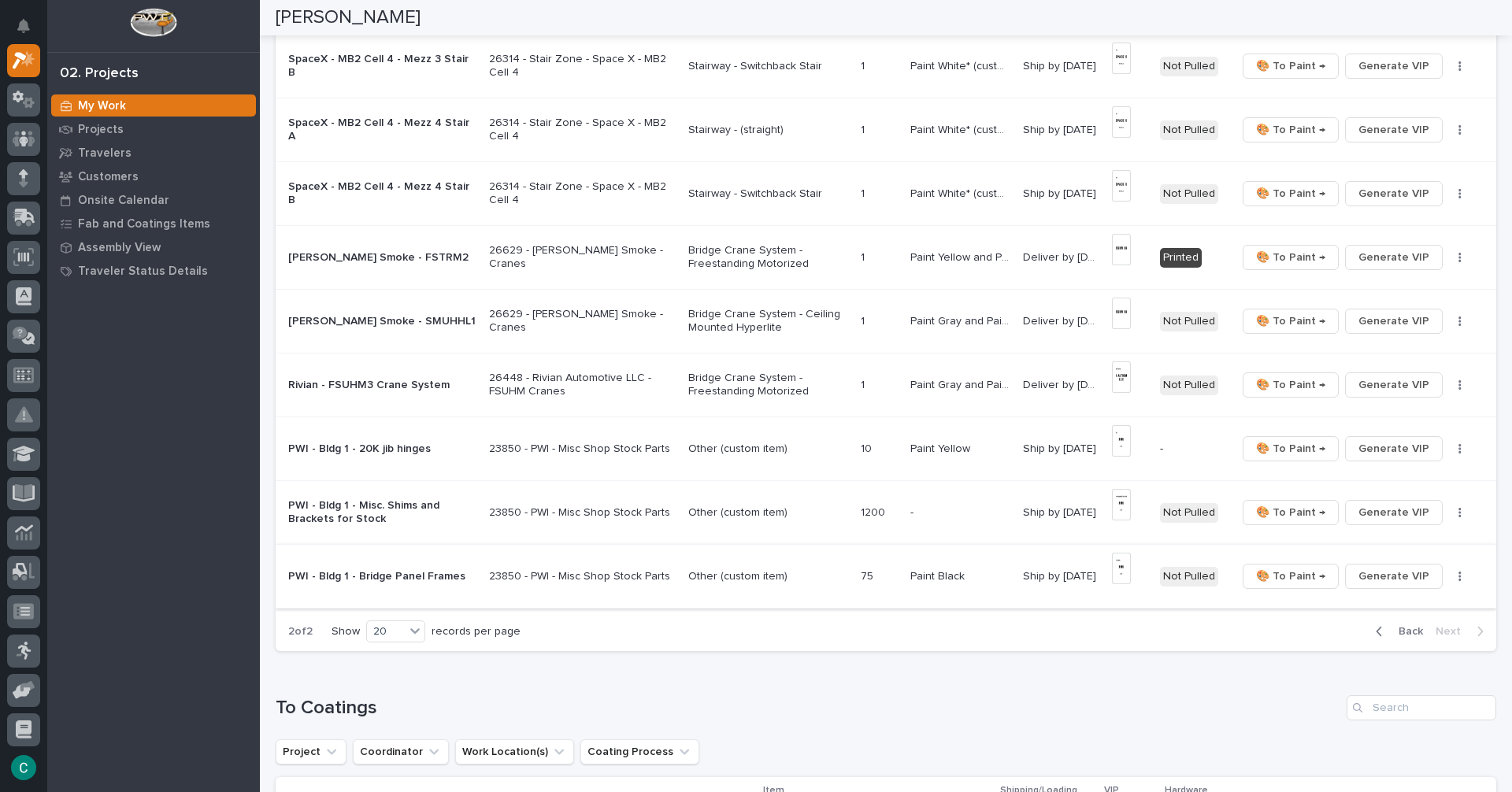
scroll to position [691, 0]
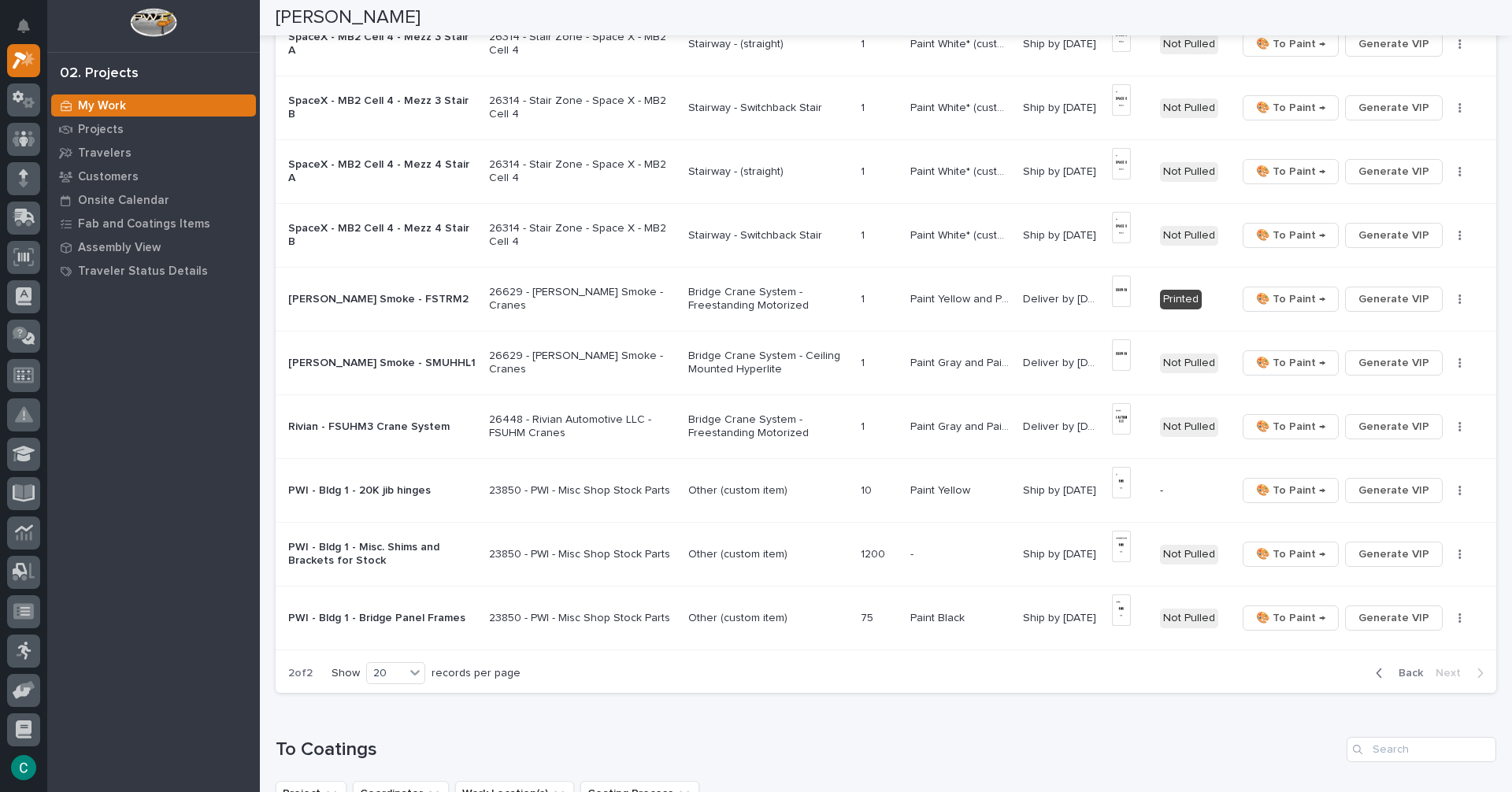
click at [725, 286] on p "Bridge Crane System - Freestanding Motorized" at bounding box center [768, 299] width 159 height 27
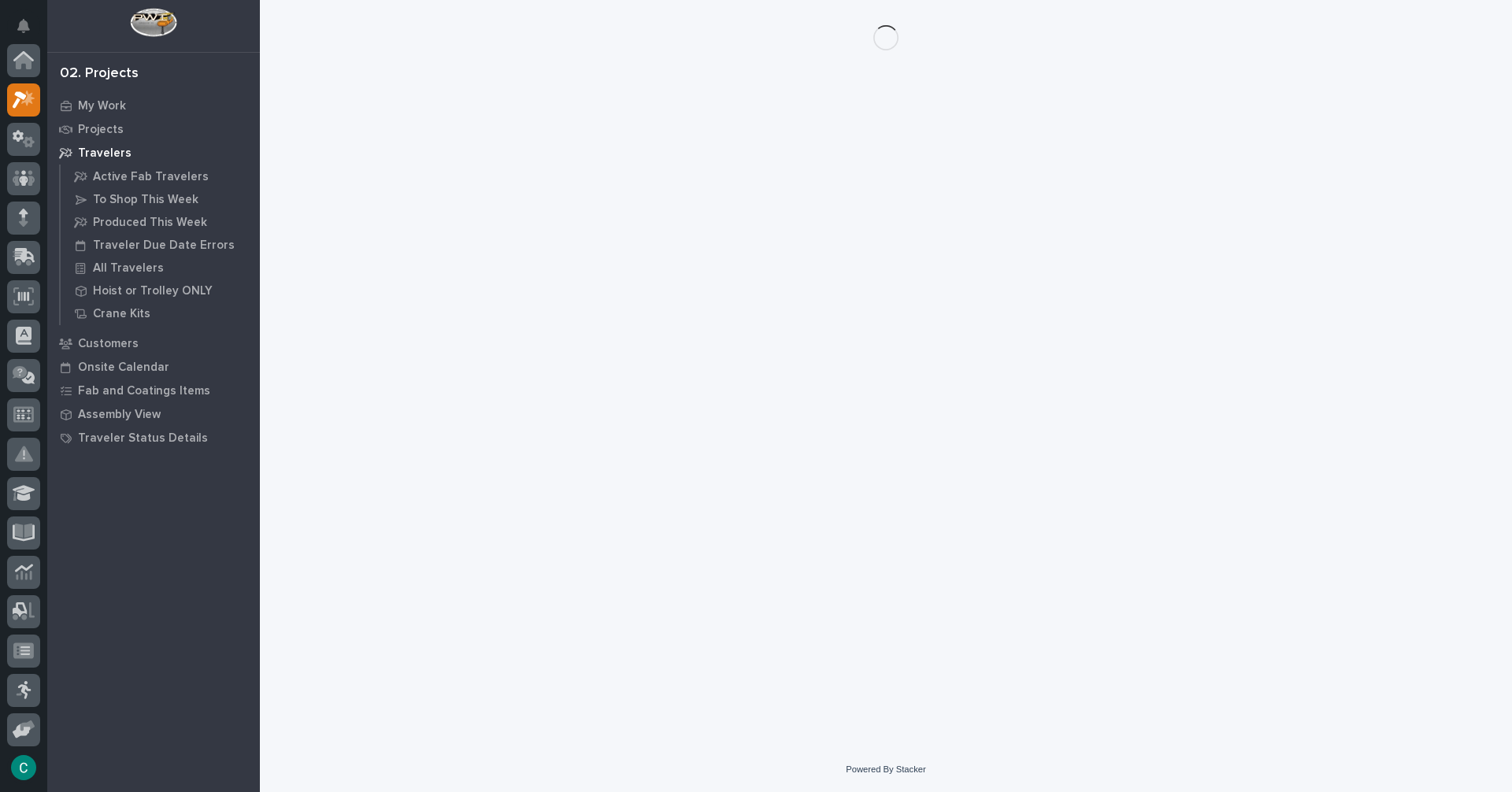
scroll to position [39, 0]
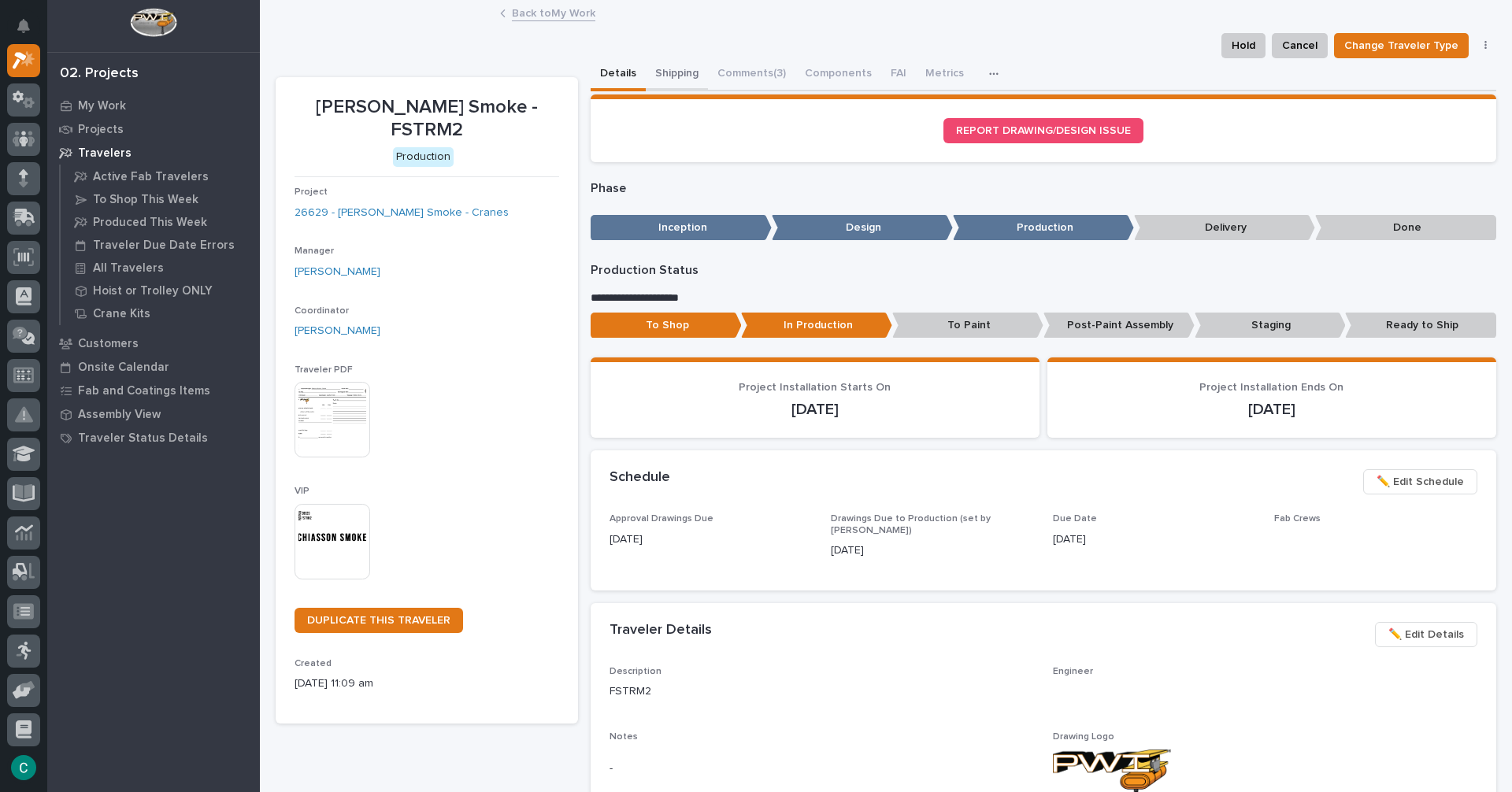
click at [668, 67] on button "Shipping" at bounding box center [677, 74] width 63 height 33
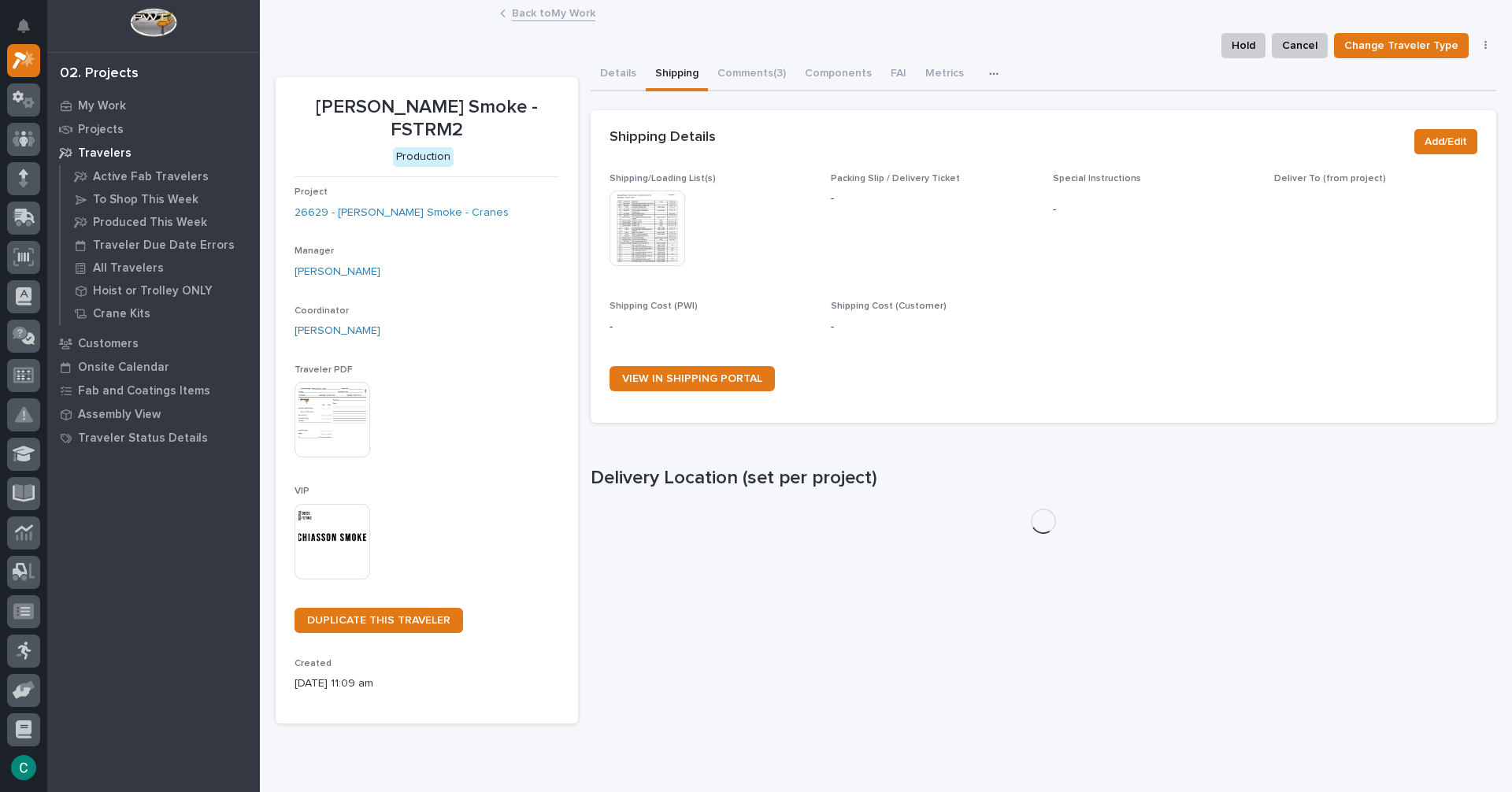
click at [646, 211] on img at bounding box center [647, 228] width 76 height 76
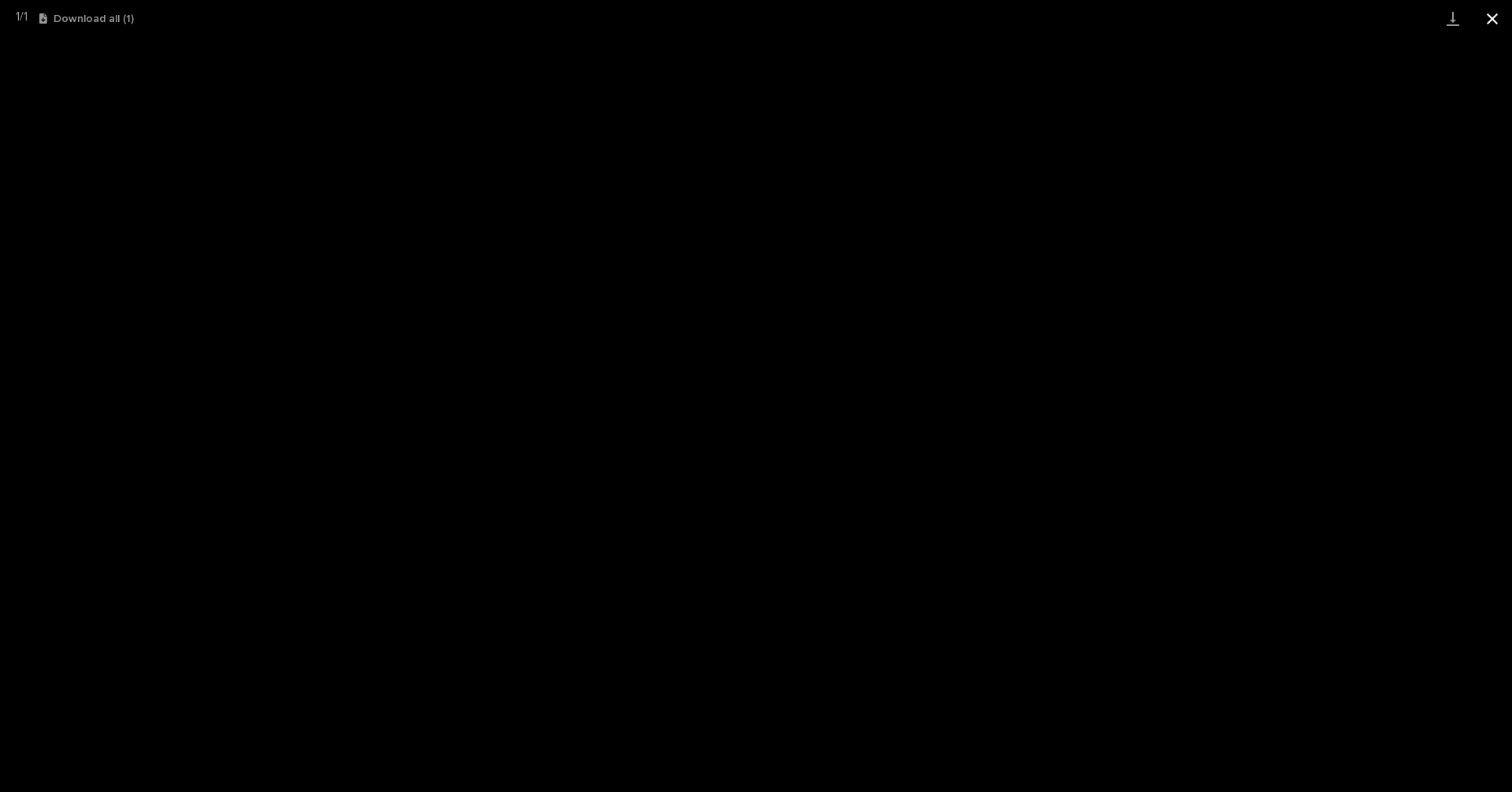
click at [1488, 16] on button "Close gallery" at bounding box center [1492, 19] width 39 height 37
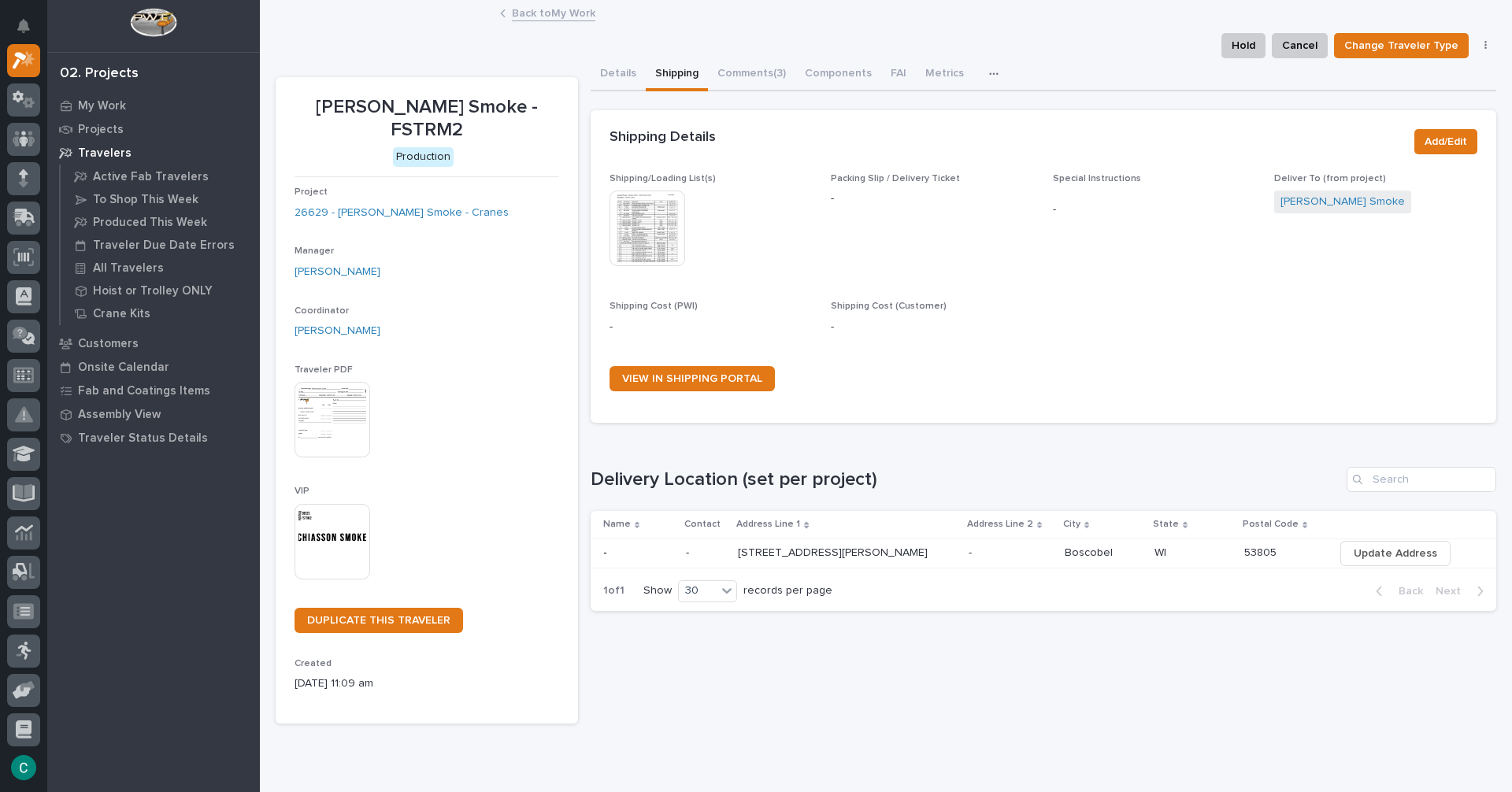
click at [576, 16] on link "Back to My Work" at bounding box center [553, 11] width 83 height 18
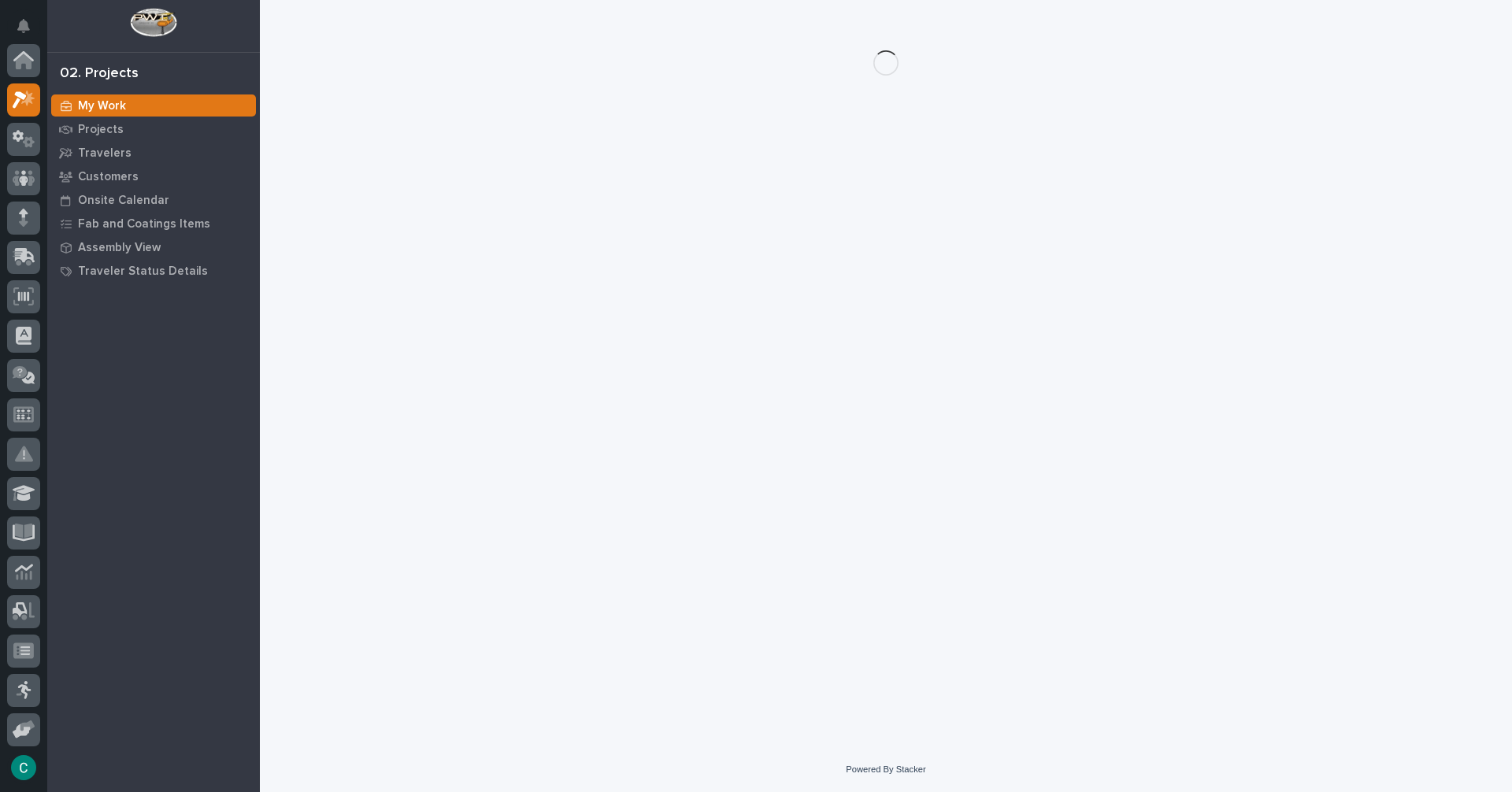
scroll to position [39, 0]
